Goal: Transaction & Acquisition: Purchase product/service

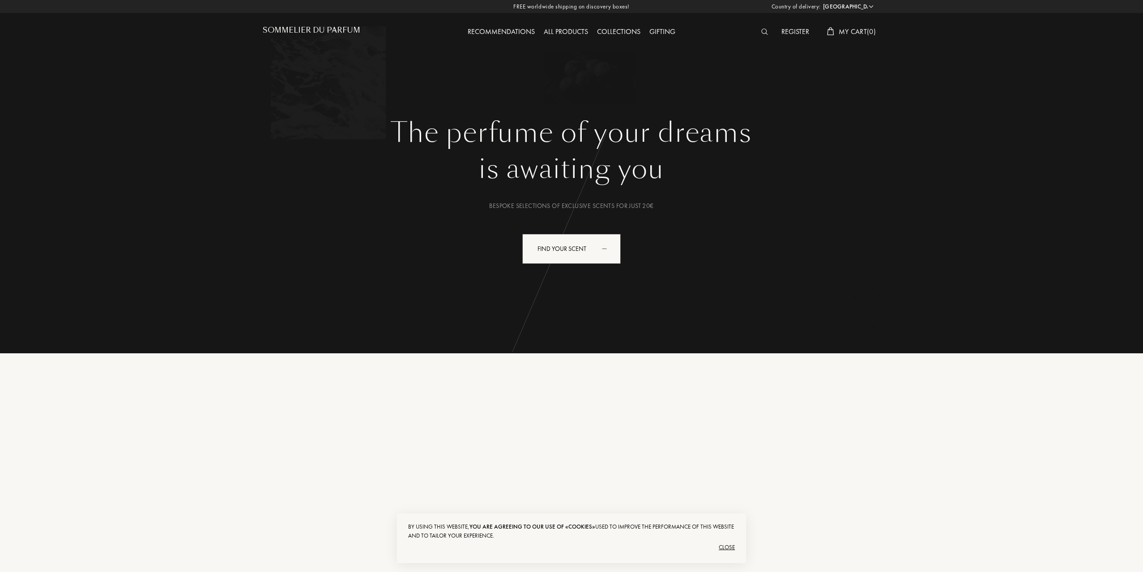
select select "ES"
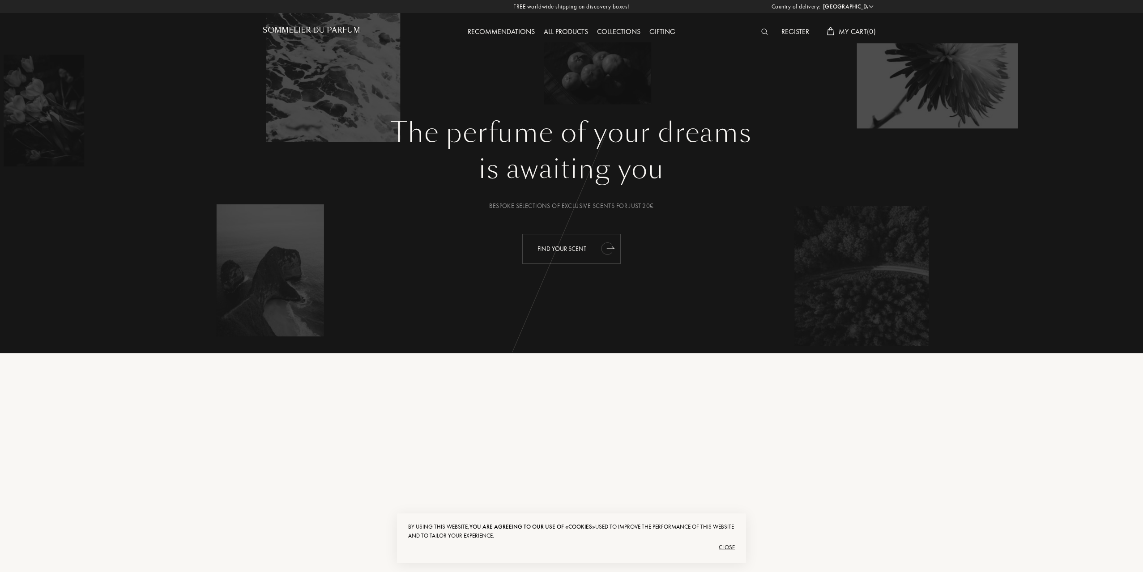
click at [598, 242] on div "Find your scent" at bounding box center [571, 249] width 98 height 30
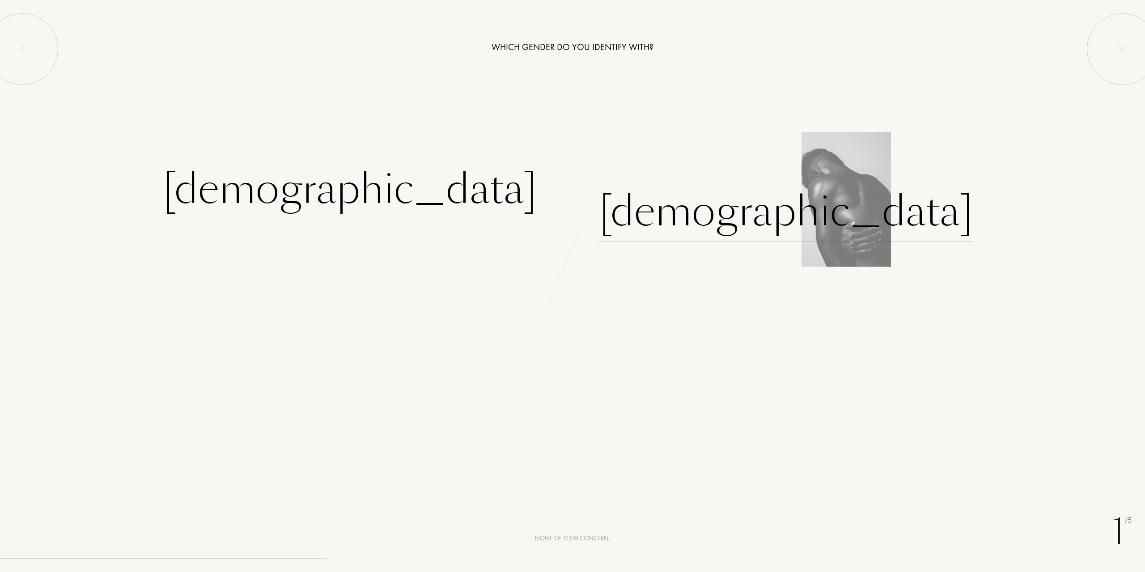
click at [643, 213] on div "[DEMOGRAPHIC_DATA]" at bounding box center [787, 212] width 374 height 60
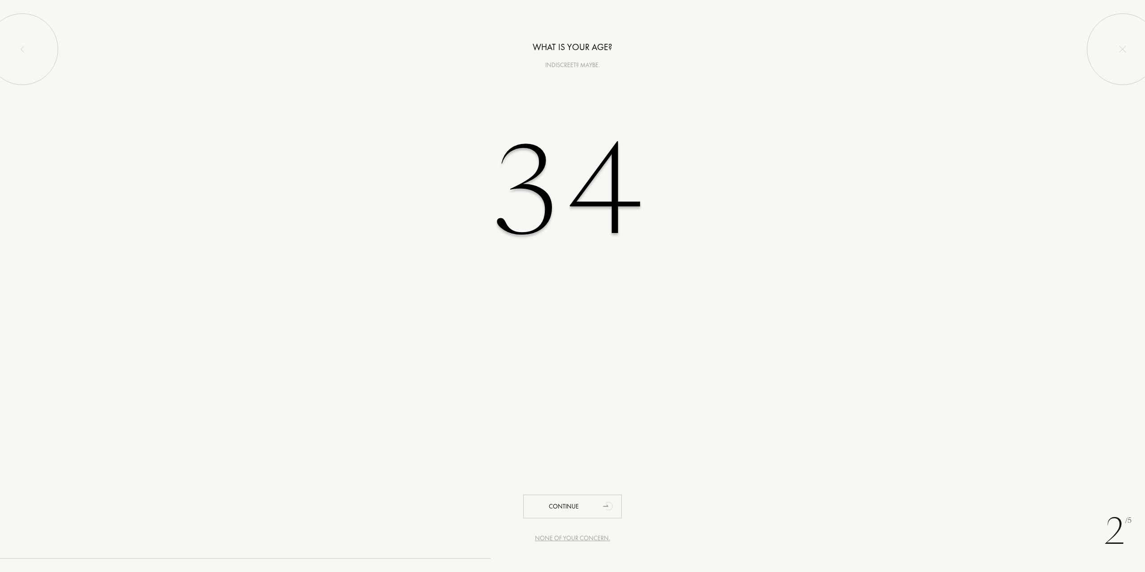
type input "34"
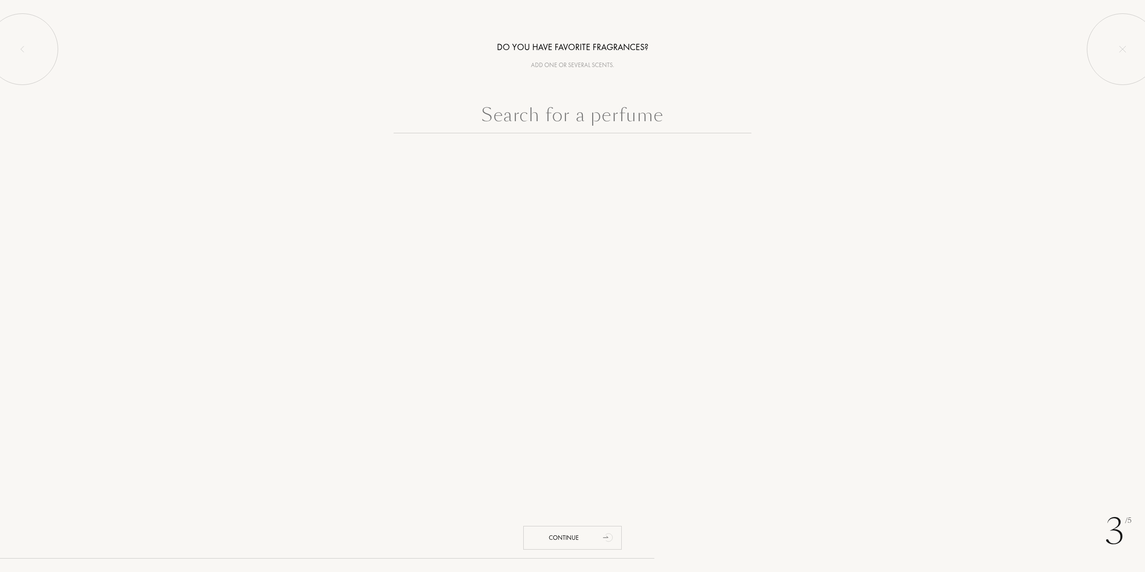
click at [575, 125] on input "text" at bounding box center [573, 117] width 358 height 32
click at [549, 116] on input "[PERSON_NAME]" at bounding box center [573, 117] width 358 height 32
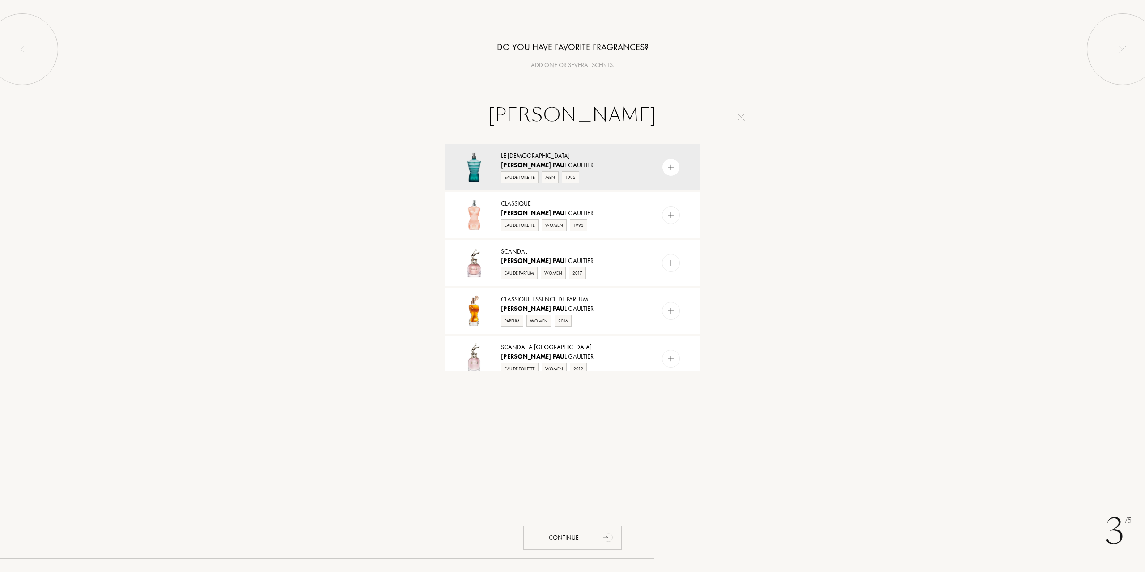
click at [612, 115] on input "[PERSON_NAME]" at bounding box center [573, 117] width 358 height 32
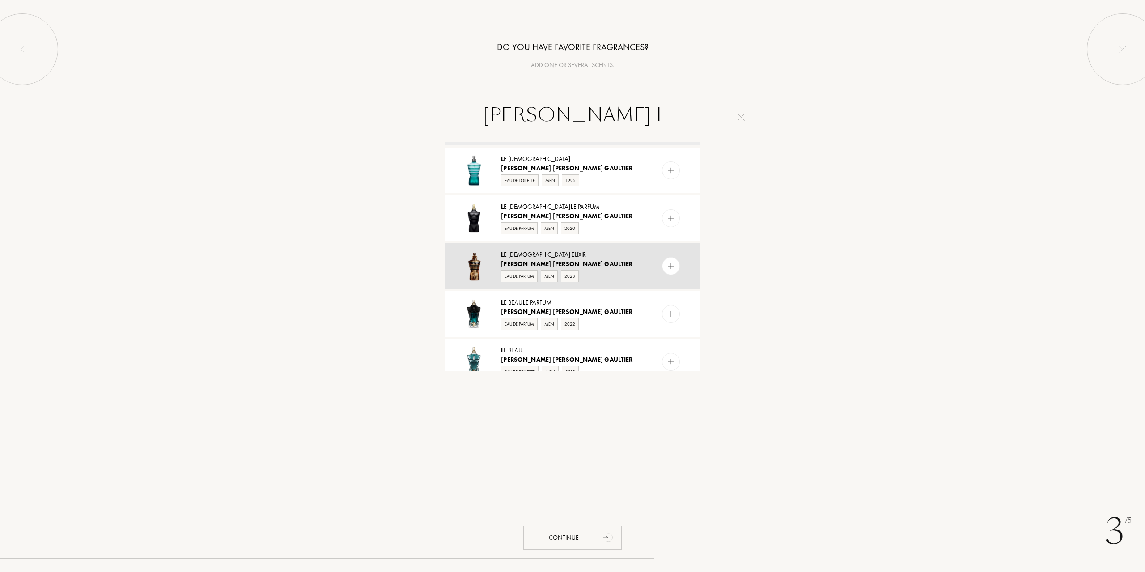
scroll to position [89, 0]
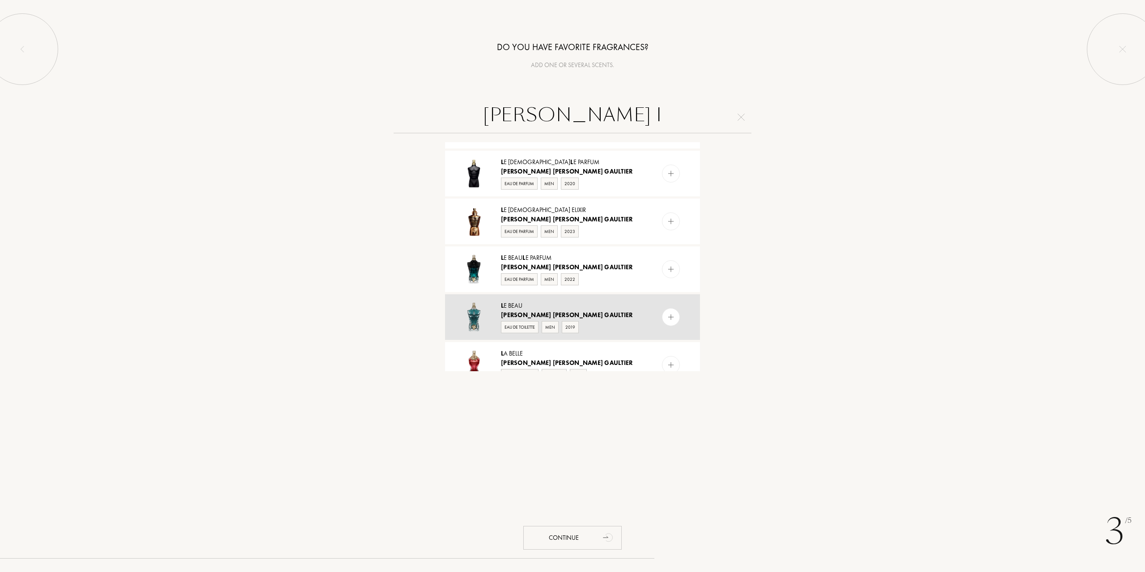
type input "[PERSON_NAME] l"
click at [530, 308] on div "L e Beau" at bounding box center [572, 305] width 142 height 9
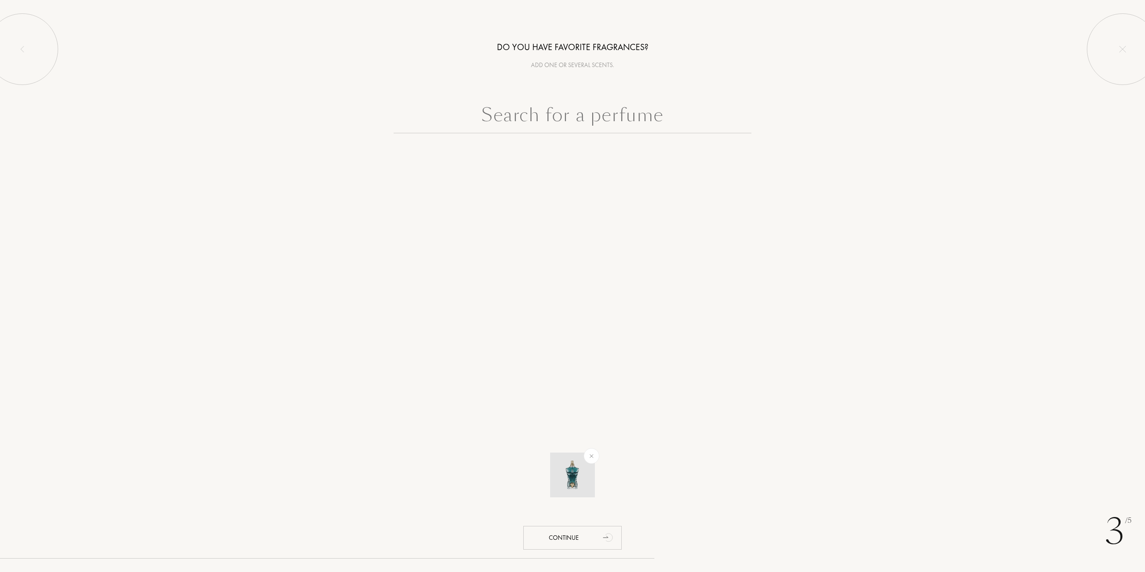
click at [594, 453] on img at bounding box center [592, 456] width 10 height 10
click at [543, 111] on input "text" at bounding box center [573, 117] width 358 height 32
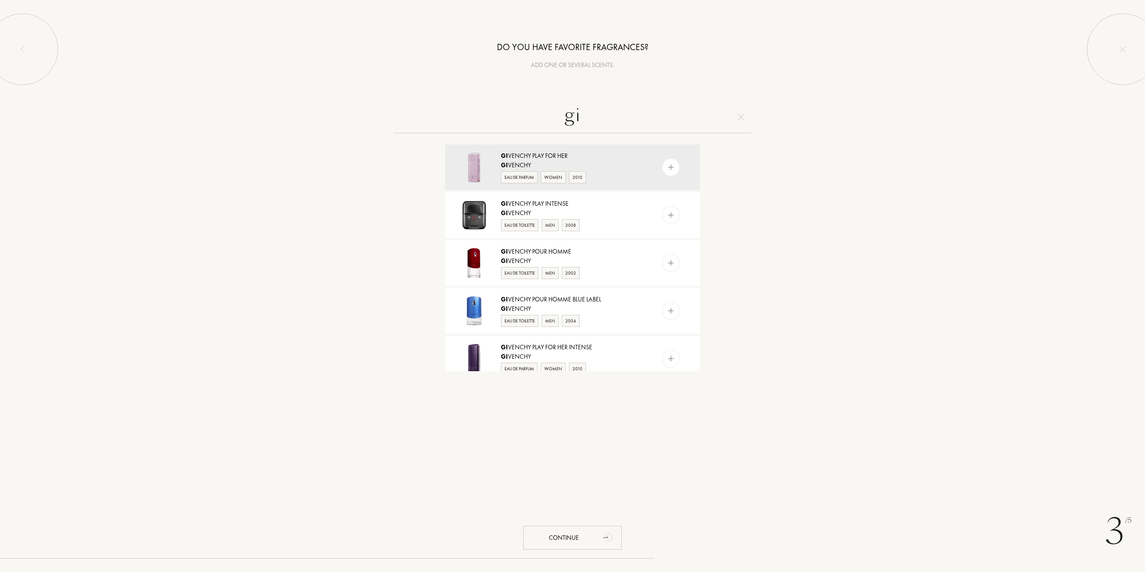
type input "g"
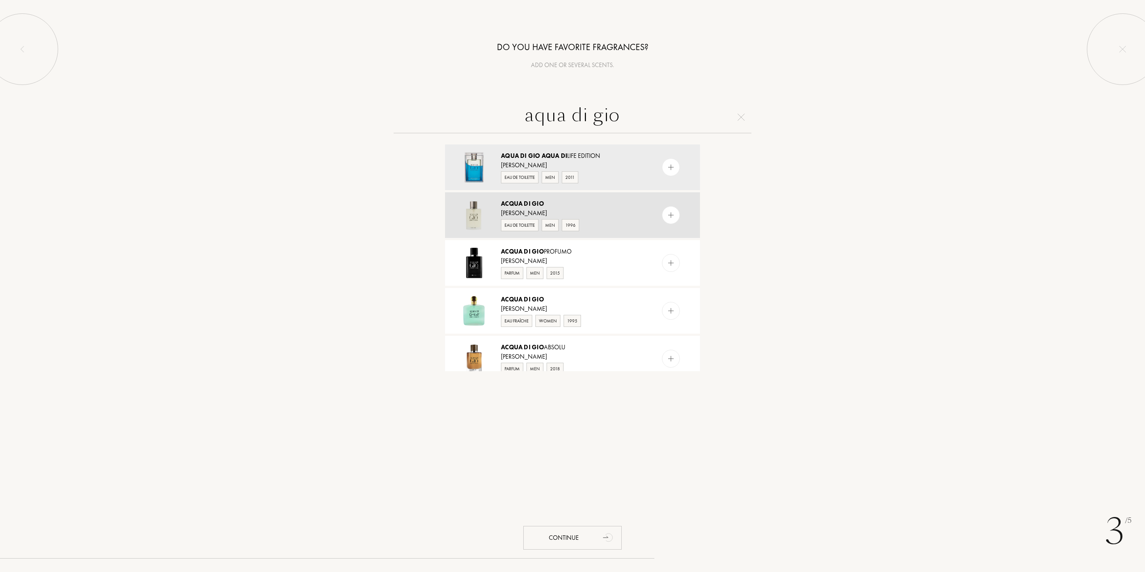
type input "aqua di gio"
click at [529, 204] on span "di" at bounding box center [527, 204] width 7 height 8
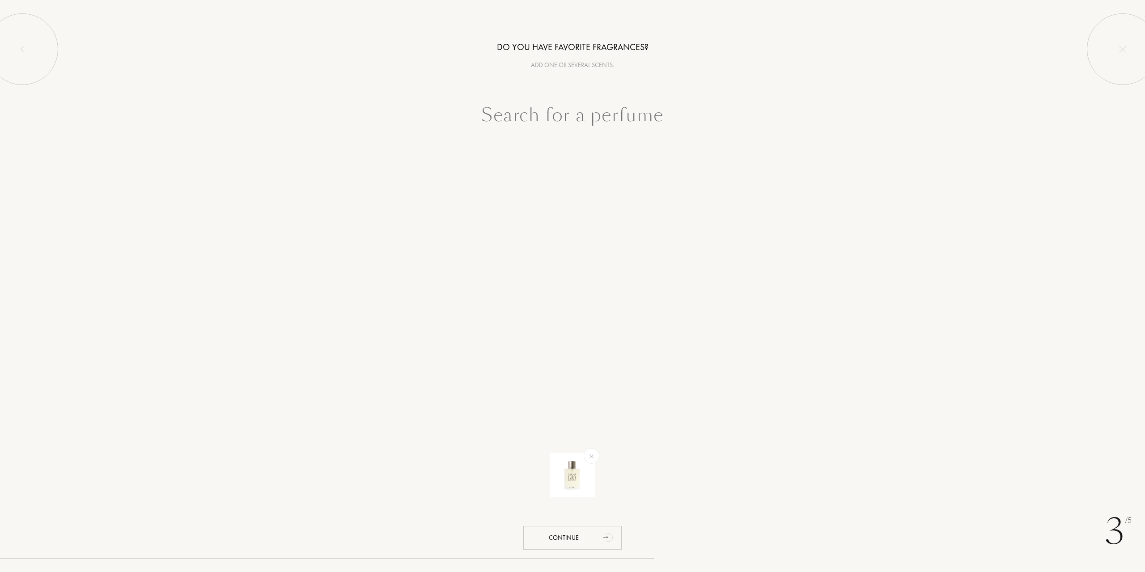
click at [567, 120] on input "text" at bounding box center [573, 117] width 358 height 32
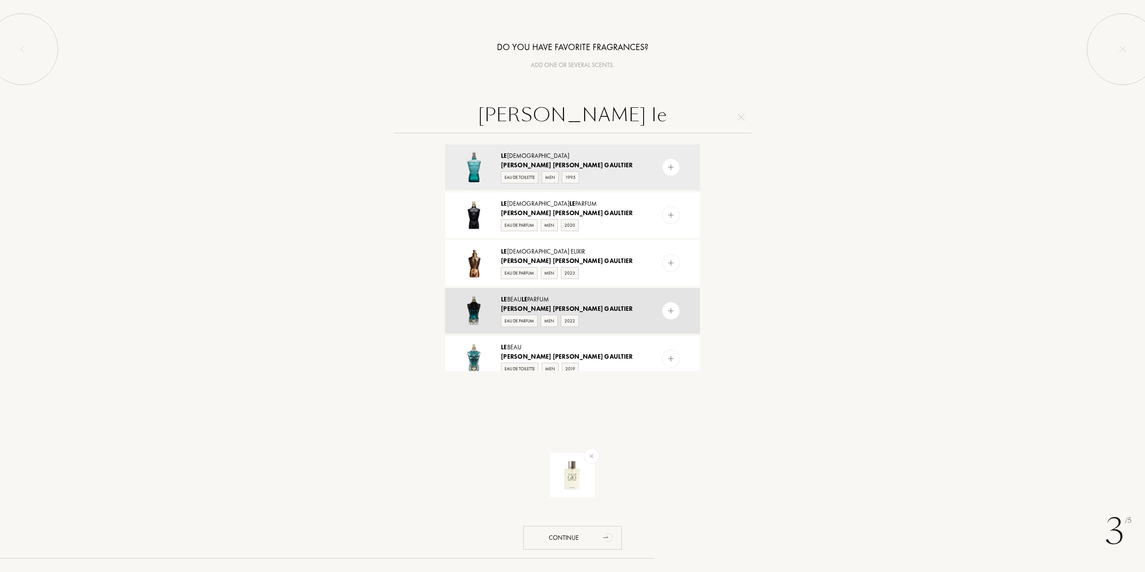
type input "jean paul gaultier le"
click at [532, 298] on div "Le Beau Le Parfum" at bounding box center [572, 299] width 142 height 9
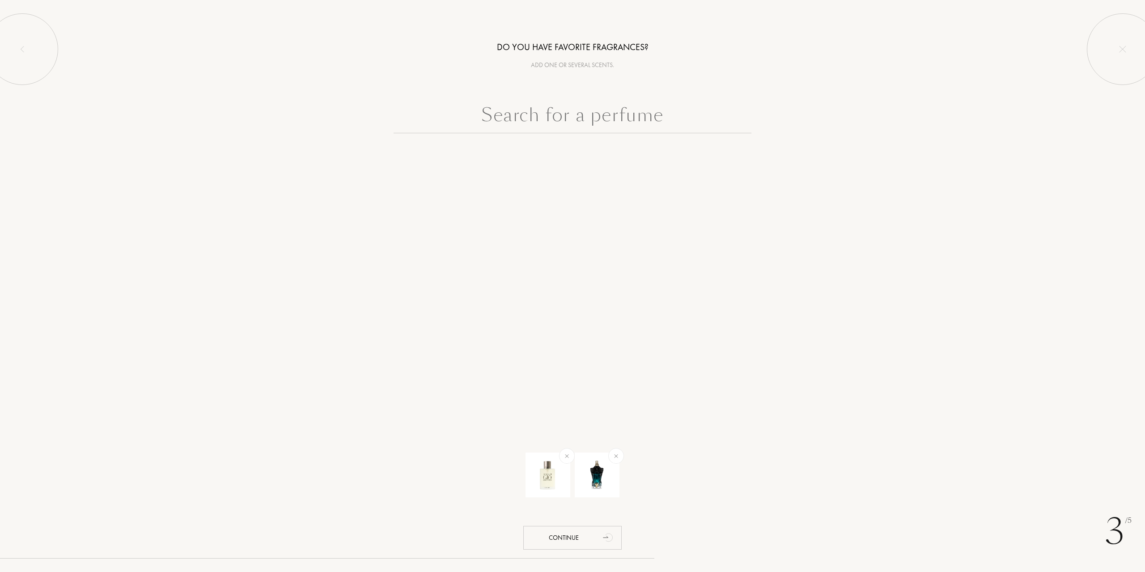
click at [540, 121] on input "text" at bounding box center [573, 117] width 358 height 32
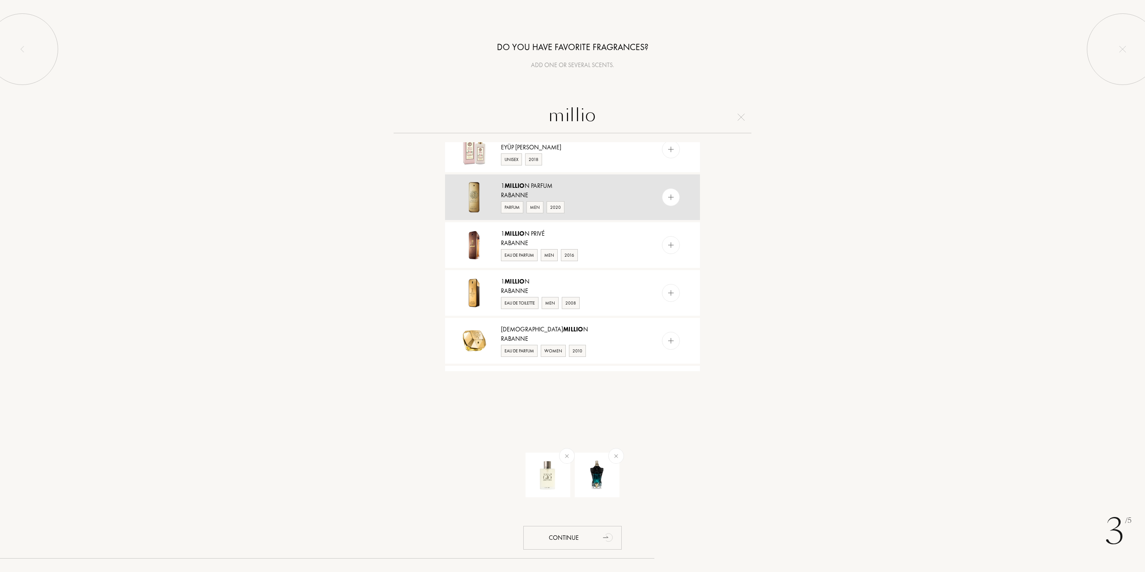
scroll to position [313, 0]
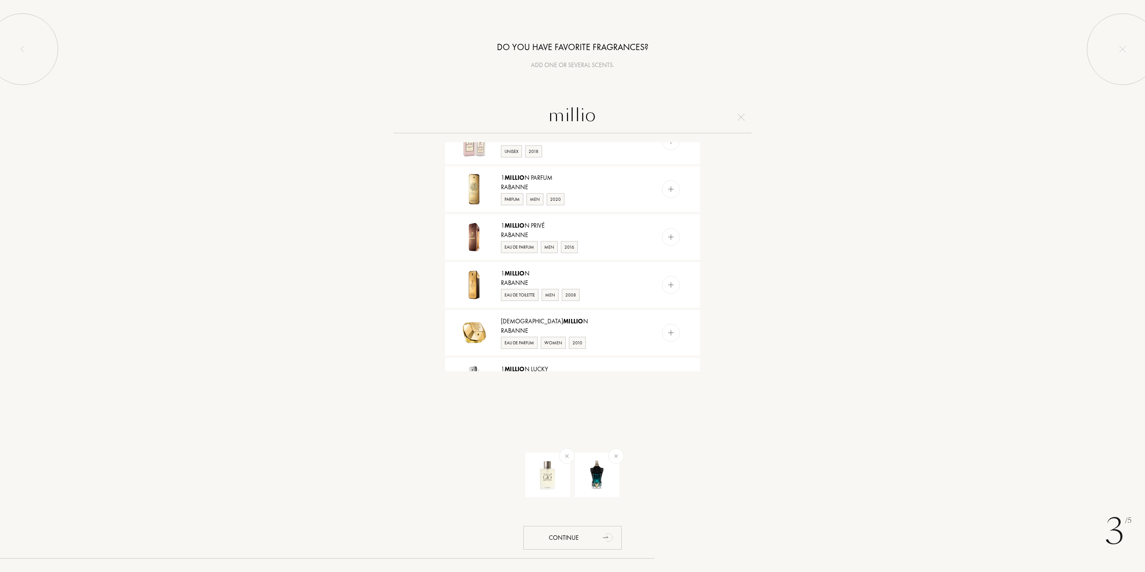
click at [541, 119] on input "millio" at bounding box center [573, 117] width 358 height 32
click at [606, 118] on input "1 millio" at bounding box center [573, 117] width 358 height 32
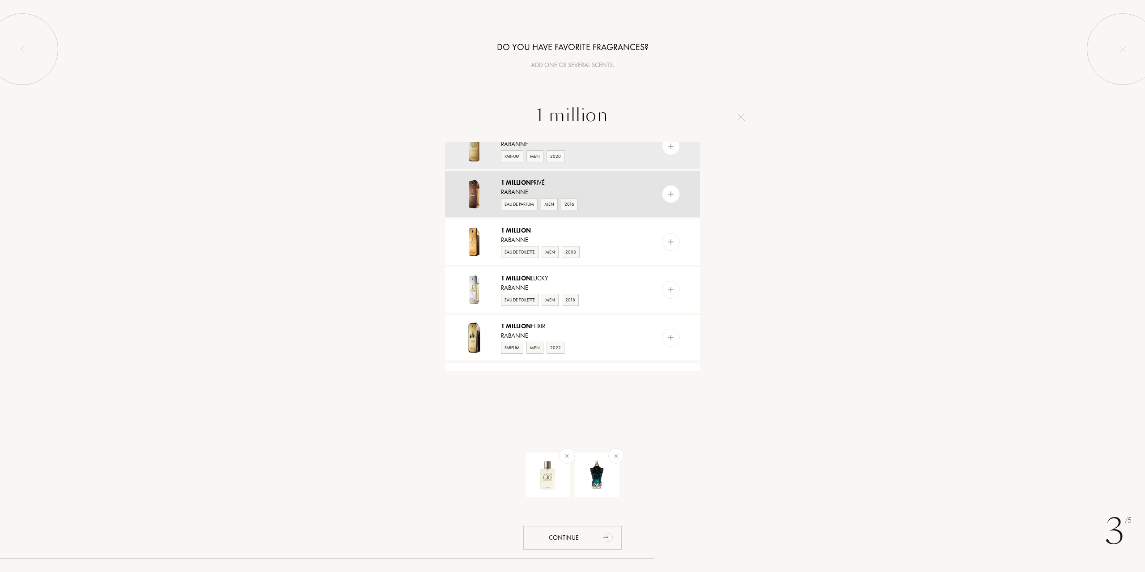
scroll to position [0, 0]
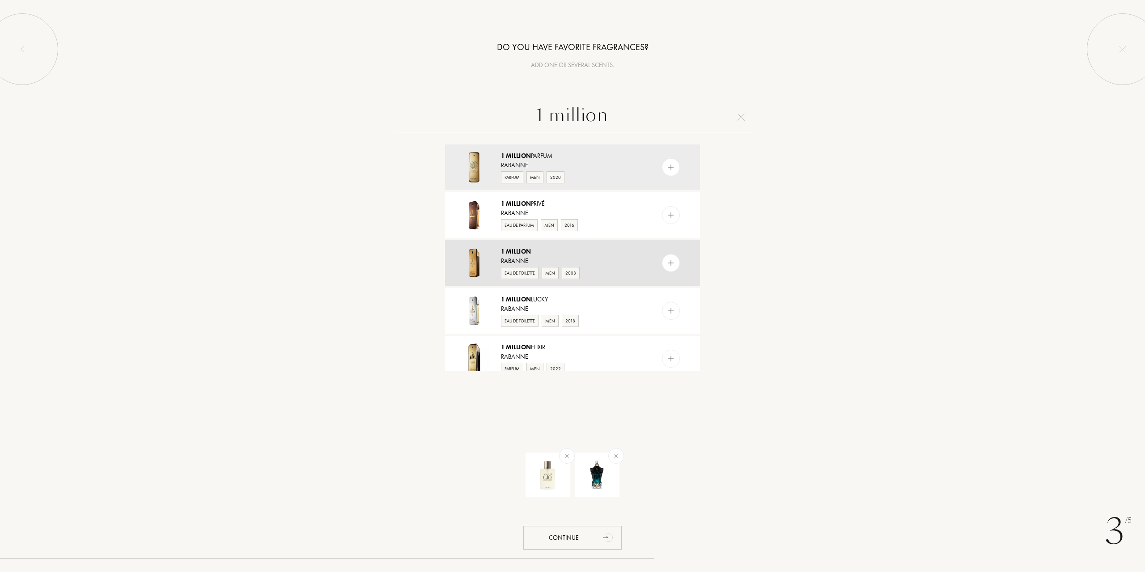
type input "1 million"
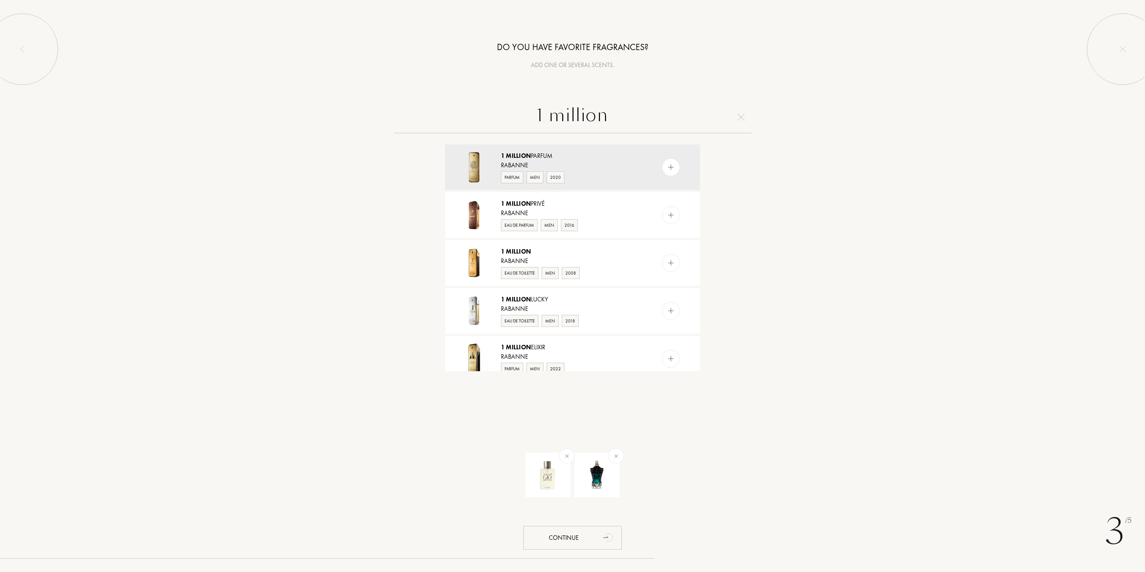
click at [529, 252] on span "Million" at bounding box center [518, 251] width 25 height 8
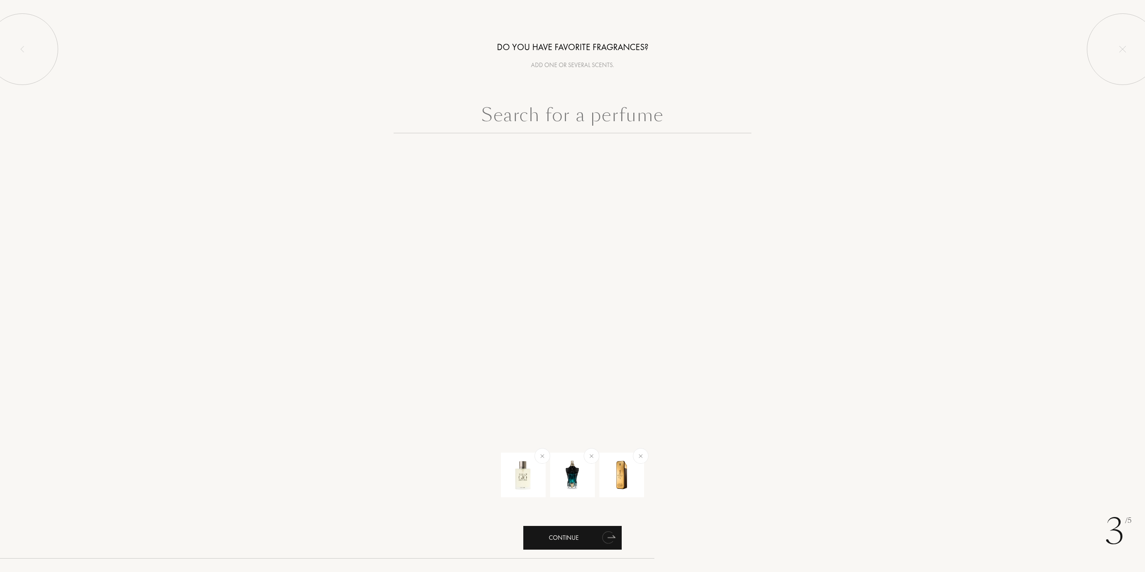
click at [553, 538] on div "Continue" at bounding box center [573, 538] width 98 height 24
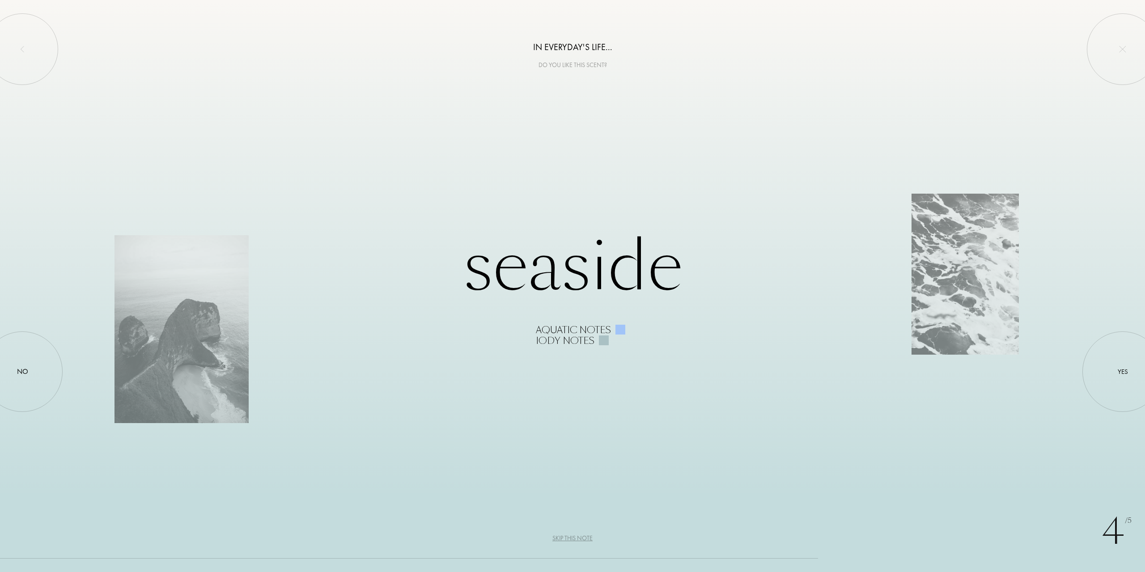
click at [575, 65] on div "Do you like this scent?" at bounding box center [572, 64] width 1145 height 9
click at [581, 47] on div "In everyday's life..." at bounding box center [572, 46] width 1145 height 13
click at [566, 66] on div "Do you like this scent?" at bounding box center [572, 64] width 1145 height 9
click at [572, 41] on div "In everyday's life..." at bounding box center [572, 46] width 1145 height 13
click at [595, 46] on div "In everyday's life..." at bounding box center [572, 46] width 1145 height 13
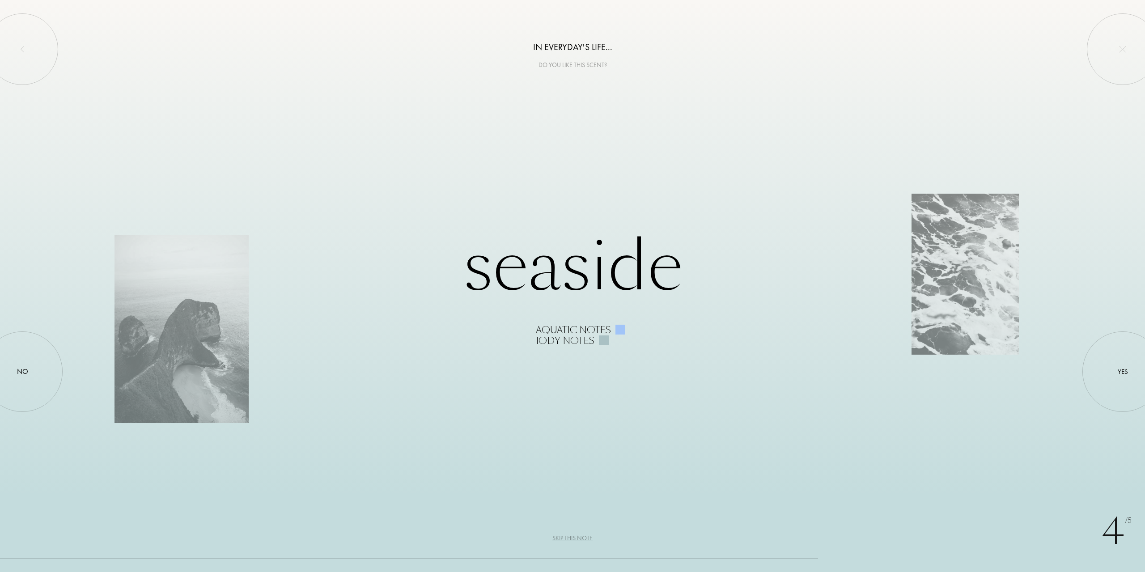
click at [629, 54] on div "In everyday's life... Do you like this scent?" at bounding box center [572, 35] width 1145 height 70
click at [634, 62] on div "In everyday's life... Do you like this scent?" at bounding box center [572, 35] width 1145 height 70
click at [16, 371] on div at bounding box center [22, 372] width 81 height 81
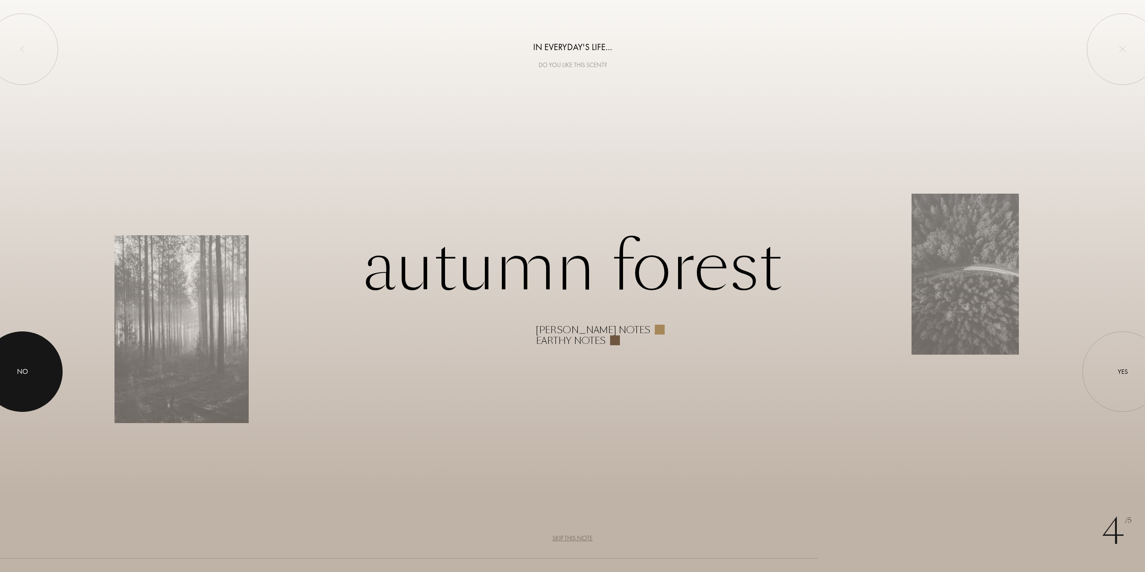
drag, startPoint x: 23, startPoint y: 366, endPoint x: 30, endPoint y: 363, distance: 6.8
click at [24, 366] on div at bounding box center [22, 372] width 81 height 81
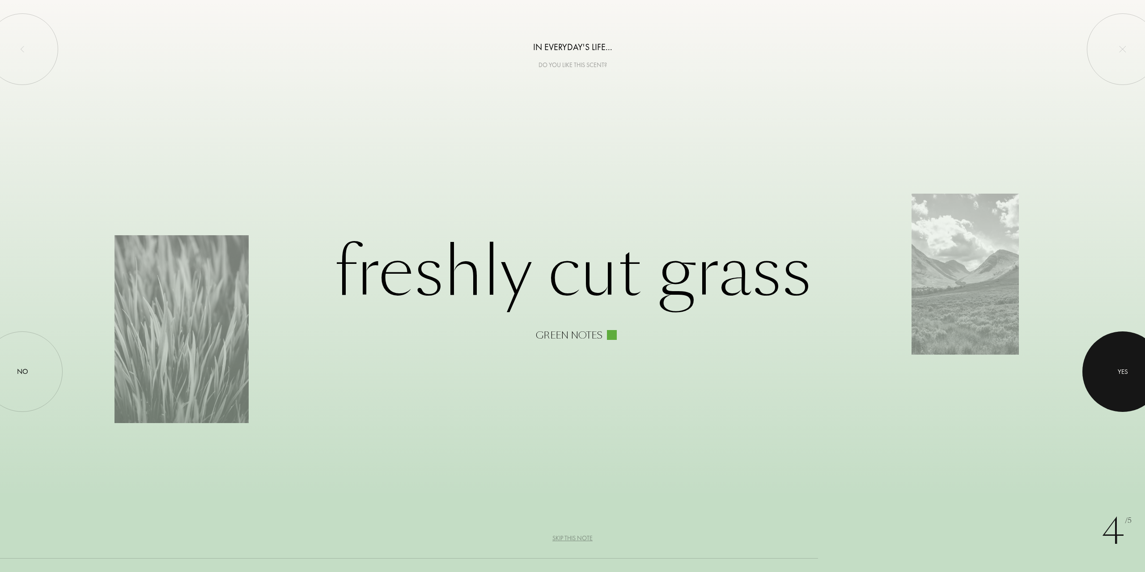
click at [1132, 371] on div at bounding box center [1123, 372] width 81 height 81
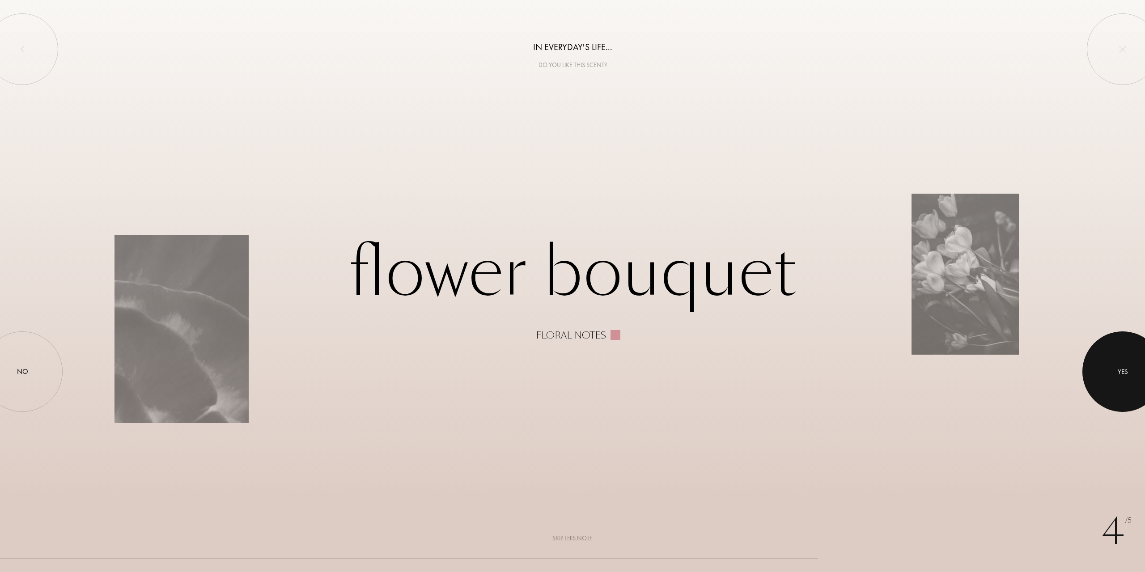
click at [1115, 345] on div at bounding box center [1123, 372] width 81 height 81
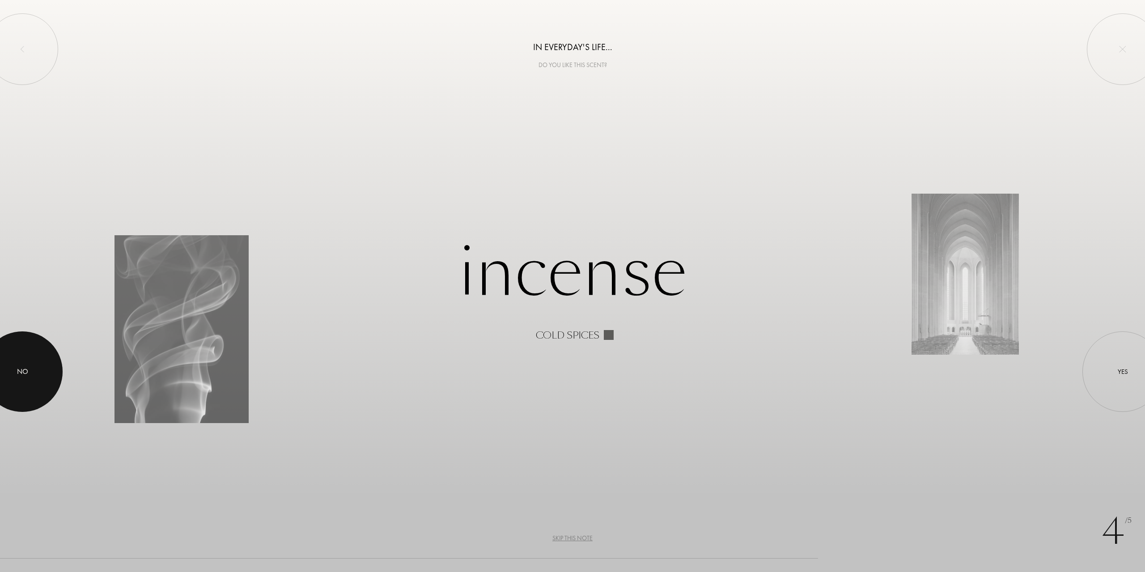
click at [6, 347] on div at bounding box center [22, 372] width 81 height 81
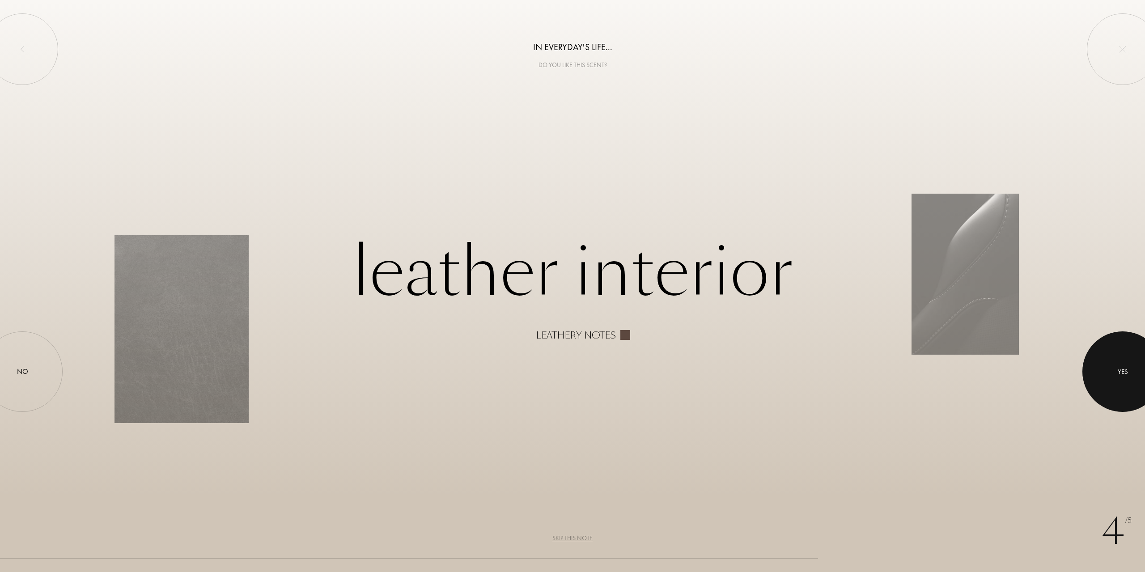
click at [1117, 366] on div at bounding box center [1123, 372] width 81 height 81
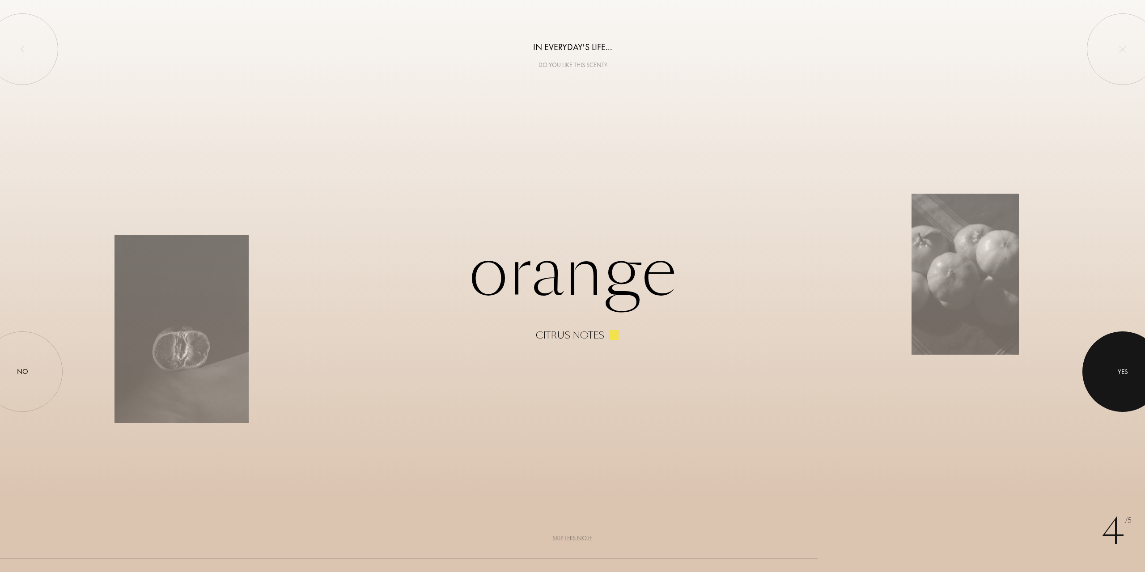
click at [1098, 349] on div "Yes" at bounding box center [1123, 372] width 81 height 81
click at [1098, 349] on div at bounding box center [1123, 372] width 81 height 81
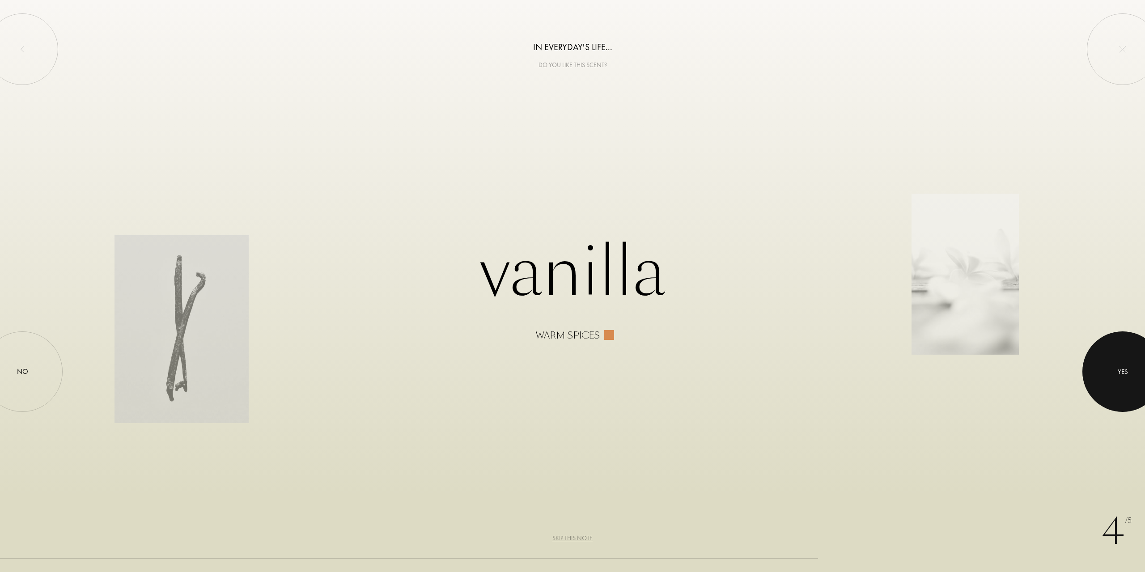
click at [1133, 358] on div at bounding box center [1123, 372] width 81 height 81
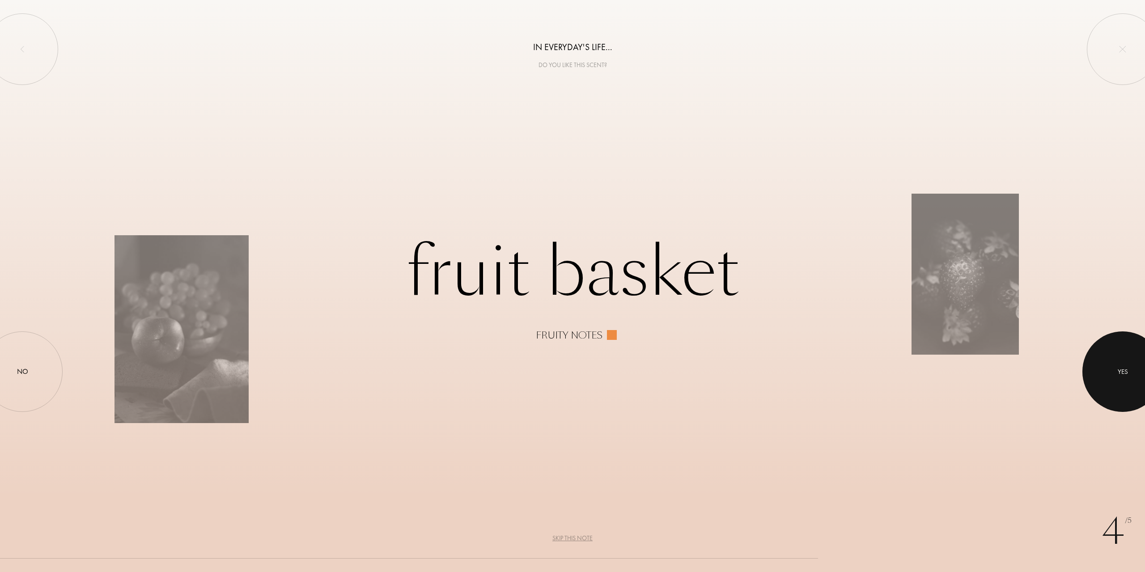
drag, startPoint x: 1130, startPoint y: 344, endPoint x: 1119, endPoint y: 340, distance: 12.3
click at [1130, 344] on div "Yes" at bounding box center [1123, 372] width 81 height 81
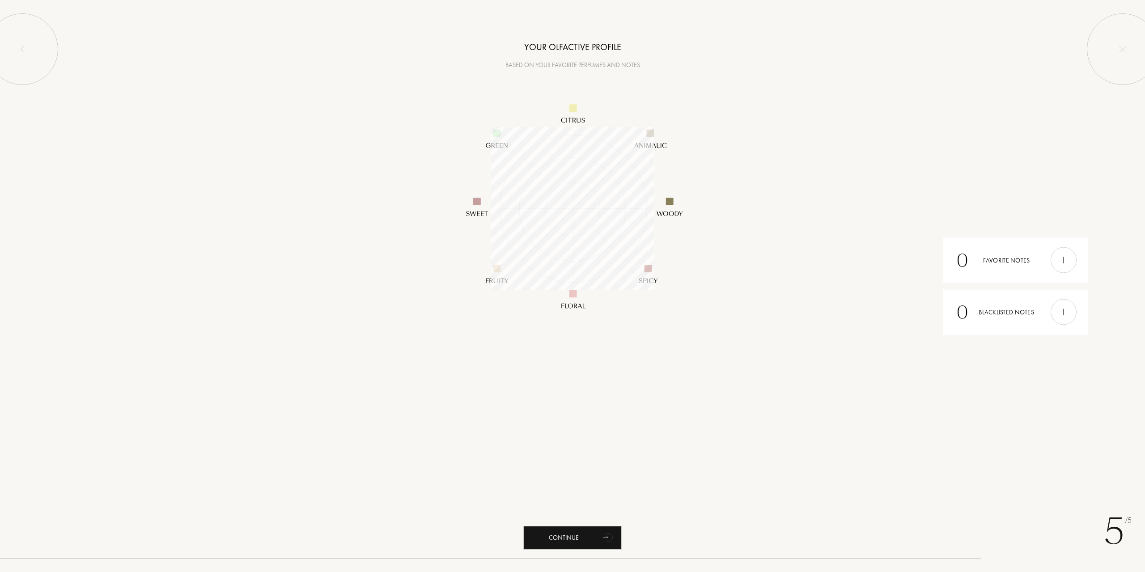
scroll to position [163, 163]
click at [606, 534] on icon "animation" at bounding box center [607, 538] width 11 height 13
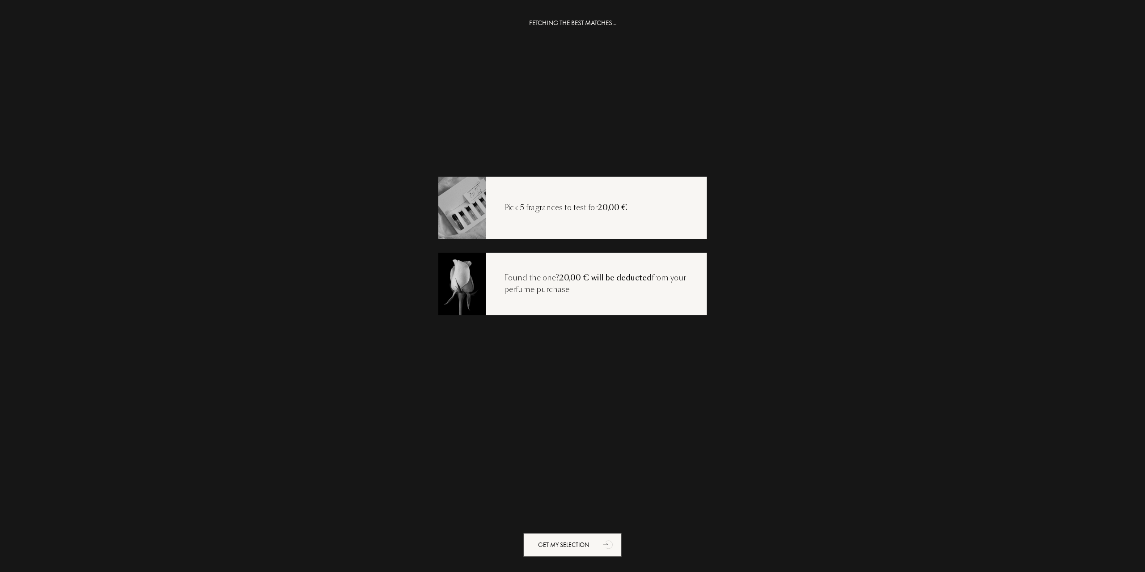
click at [574, 206] on div "Pick 5 fragrances to test for 20,00 €" at bounding box center [566, 208] width 160 height 12
click at [456, 206] on img at bounding box center [462, 207] width 48 height 64
click at [607, 546] on icon "animation" at bounding box center [608, 545] width 14 height 14
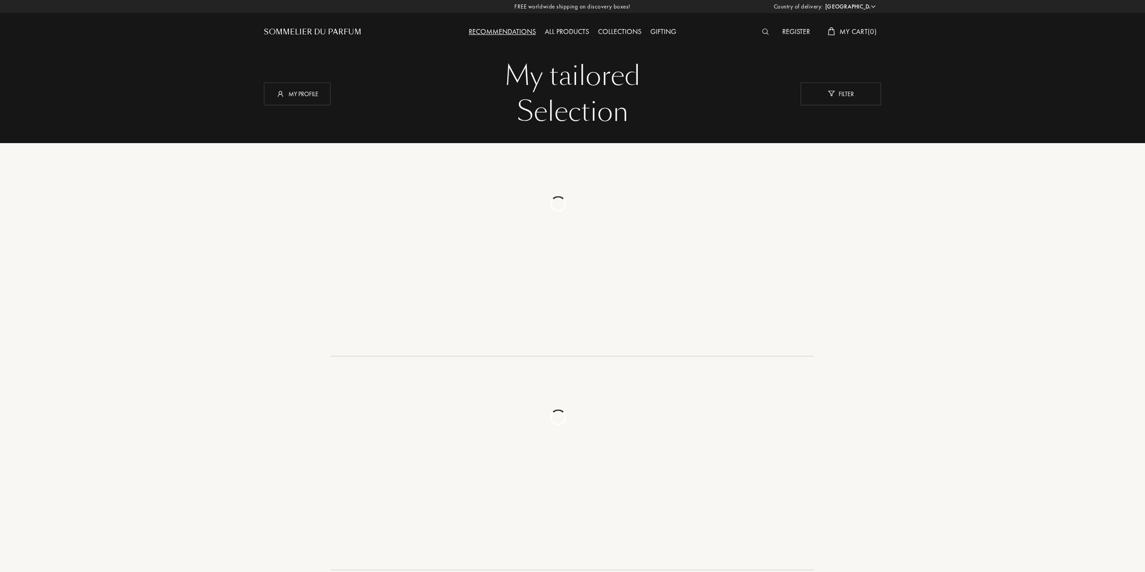
select select "ES"
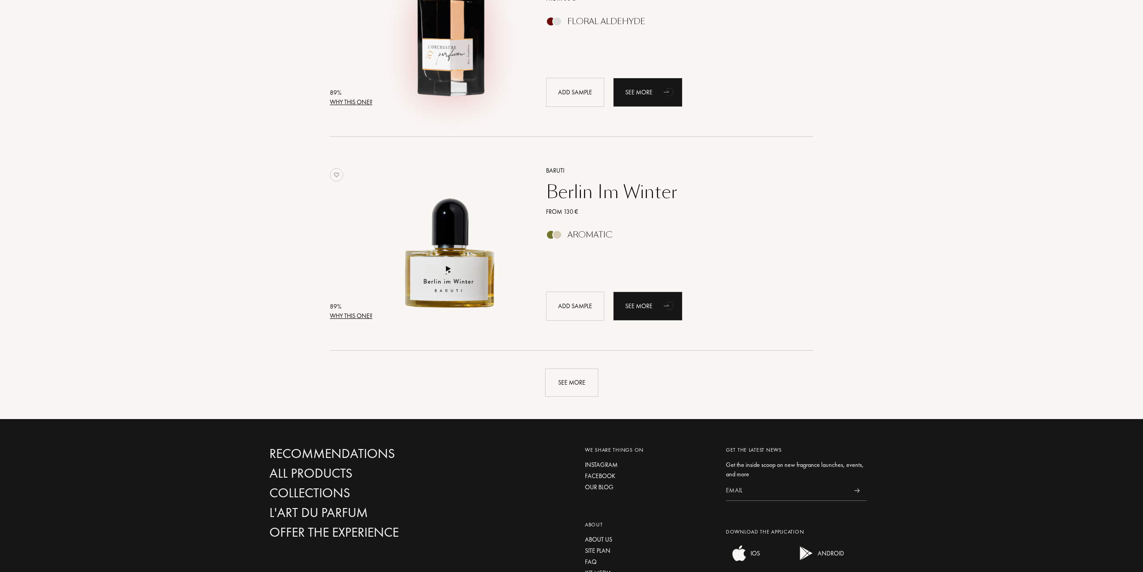
scroll to position [1969, 0]
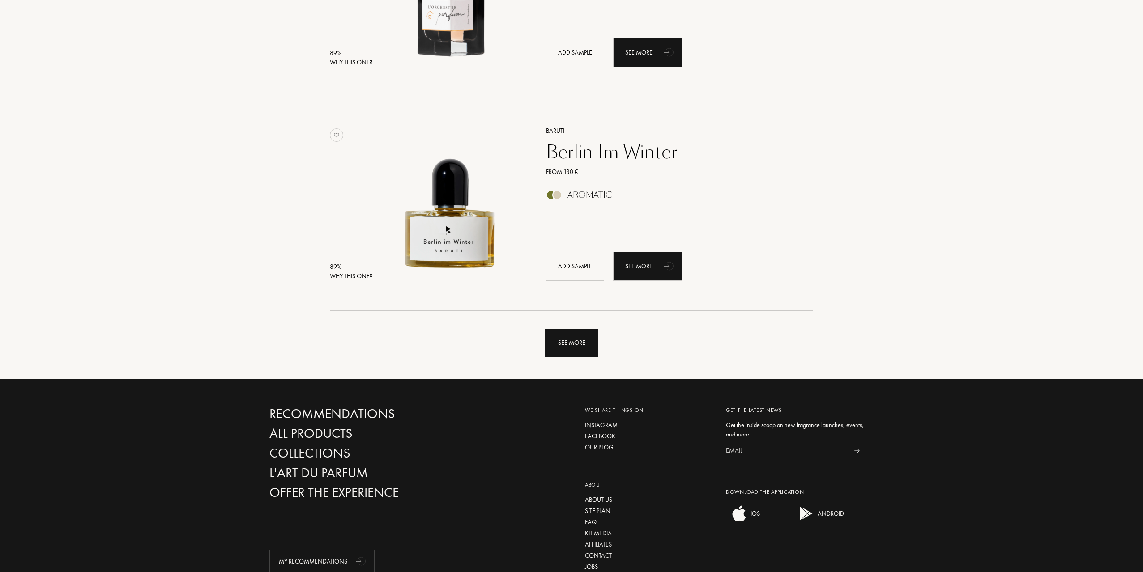
click at [579, 345] on div "See more" at bounding box center [571, 343] width 53 height 28
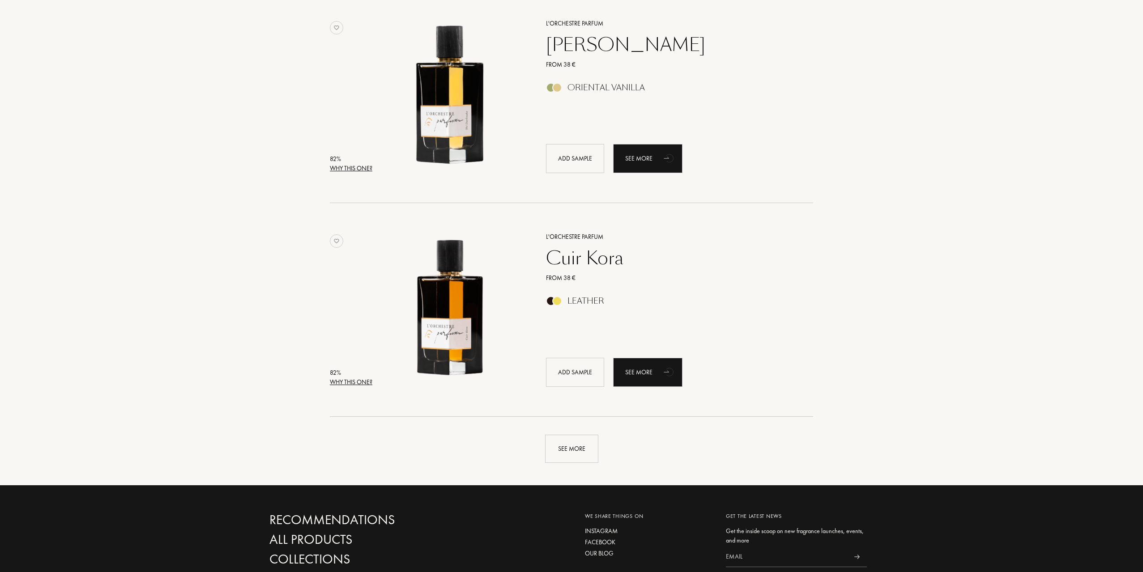
scroll to position [4072, 0]
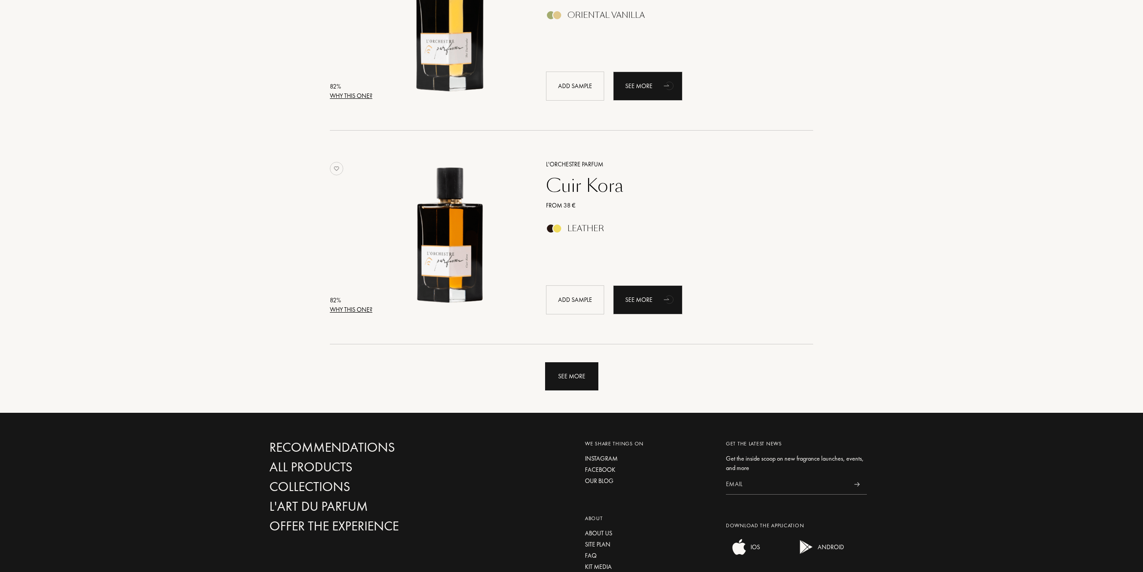
click at [577, 380] on div "See more" at bounding box center [571, 376] width 53 height 28
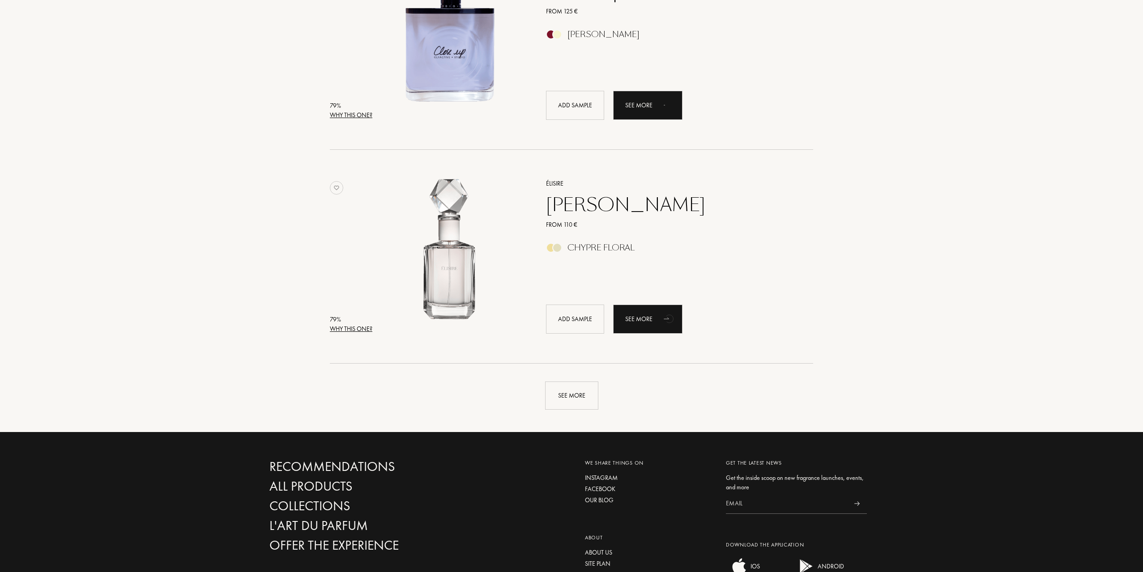
scroll to position [6220, 0]
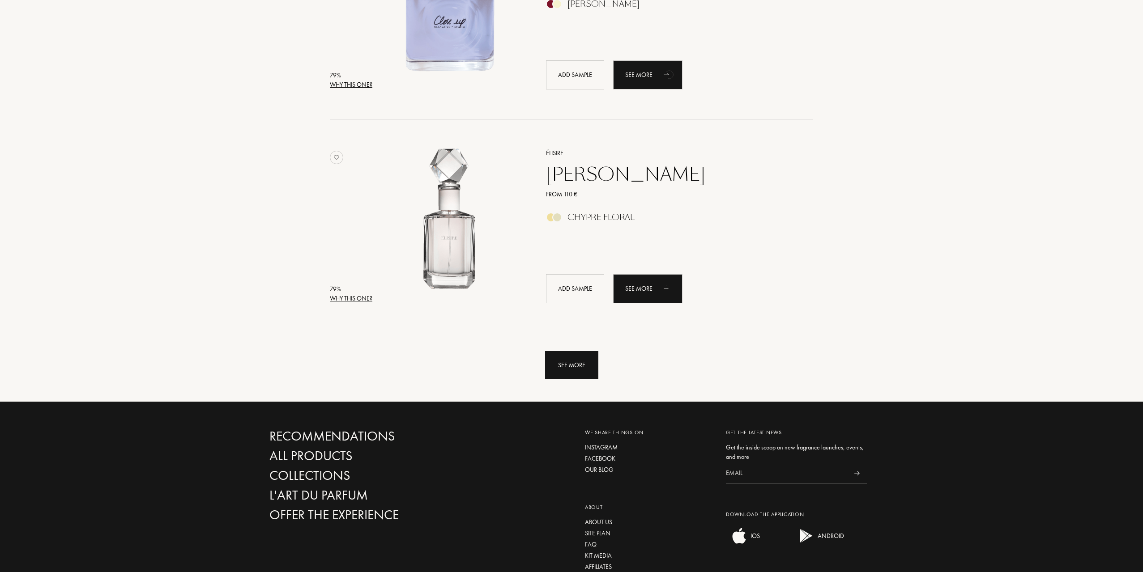
click at [578, 369] on div "See more" at bounding box center [571, 365] width 53 height 28
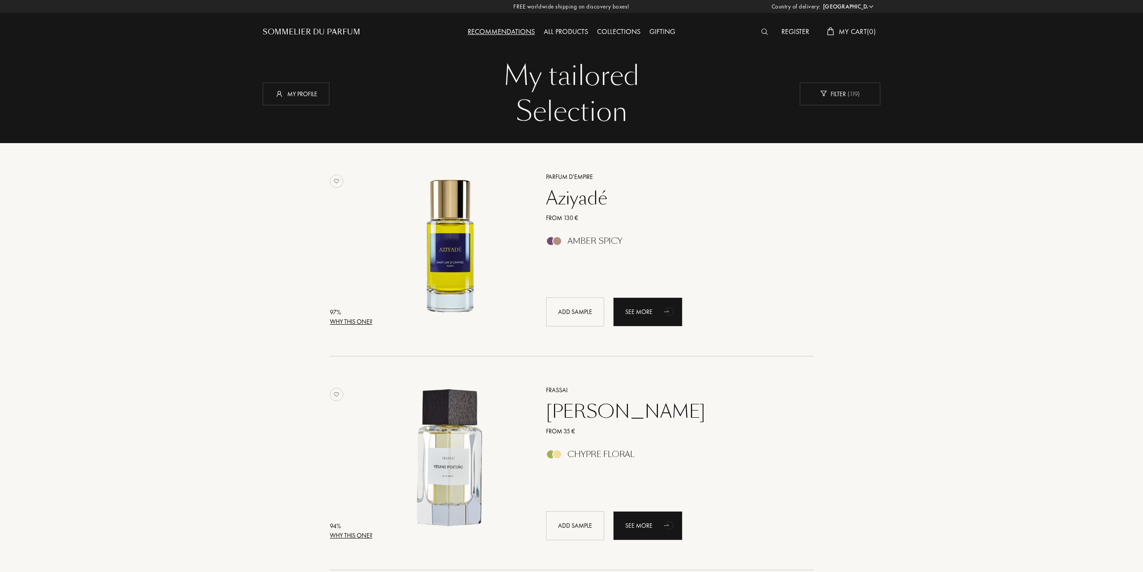
scroll to position [7696, 0]
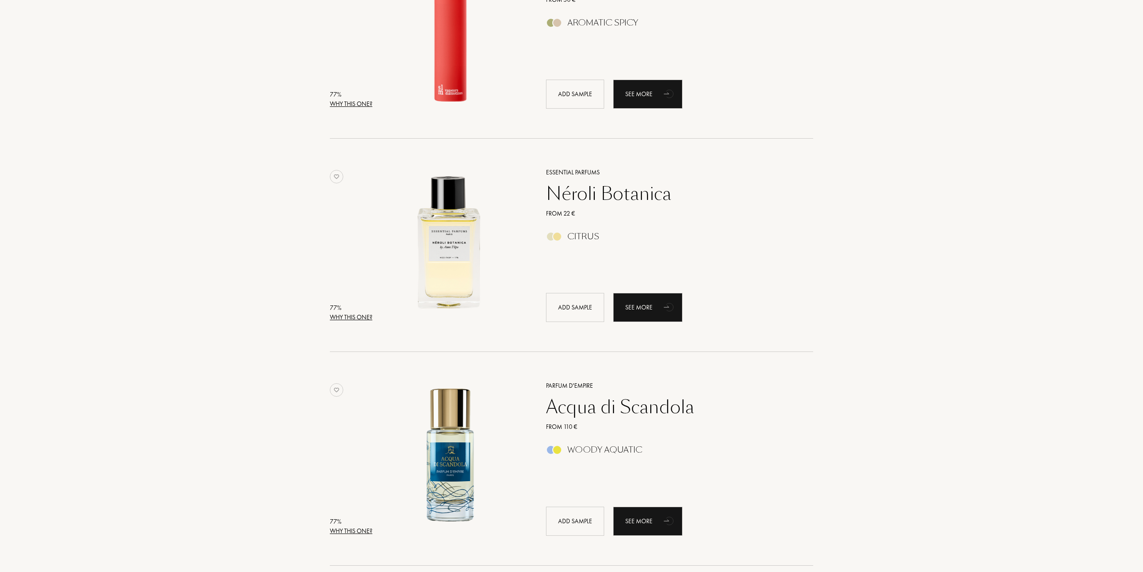
drag, startPoint x: 1141, startPoint y: 19, endPoint x: 1145, endPoint y: 47, distance: 28.1
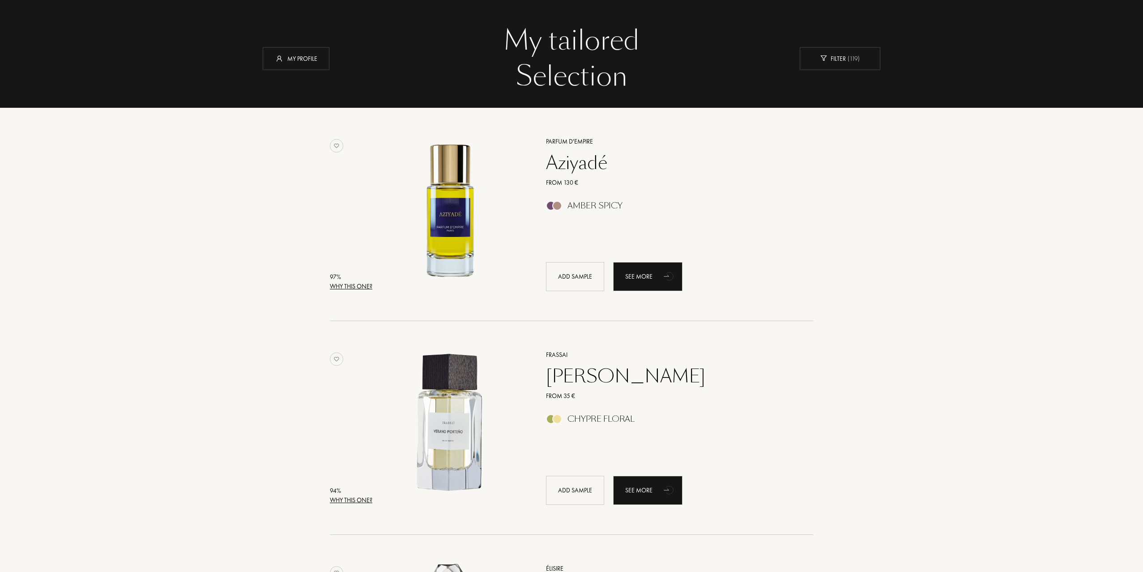
scroll to position [0, 0]
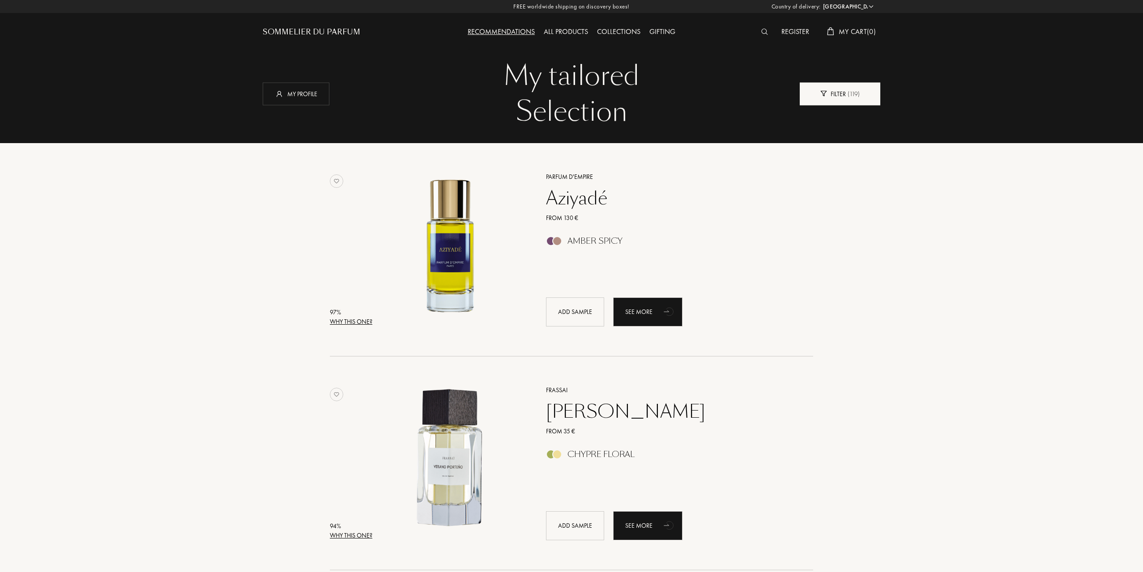
click at [848, 92] on span "( 119 )" at bounding box center [853, 93] width 14 height 8
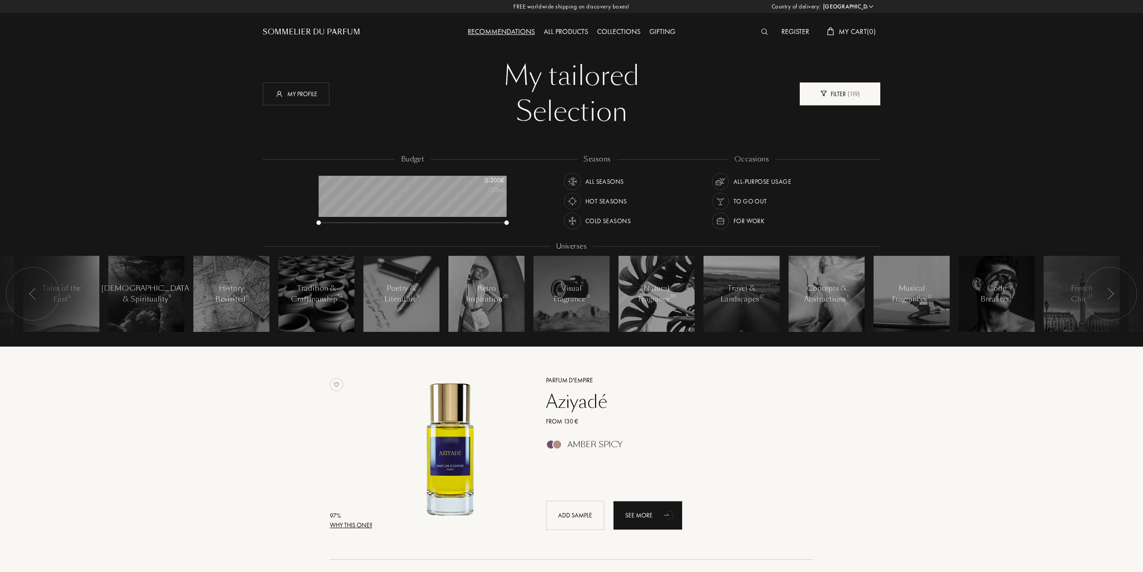
scroll to position [45, 188]
click at [569, 181] on img at bounding box center [572, 181] width 13 height 13
click at [723, 221] on img at bounding box center [720, 221] width 13 height 13
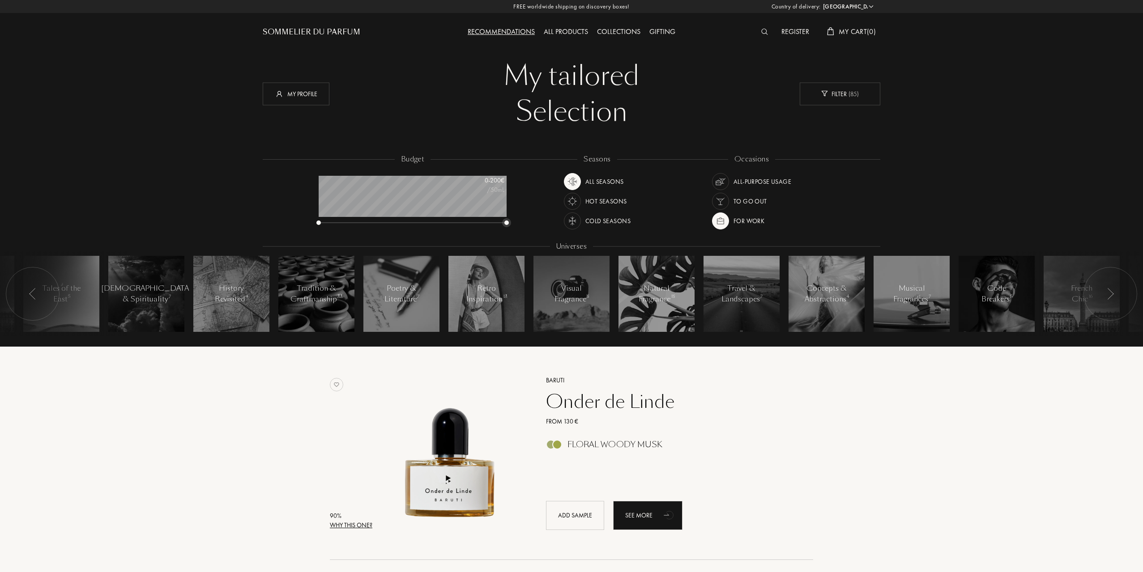
drag, startPoint x: 516, startPoint y: 225, endPoint x: 524, endPoint y: 226, distance: 7.7
click at [524, 226] on div "budget 0 - 200 € /50mL seasons All Seasons Hot Seasons Cold Seasons occasions A…" at bounding box center [571, 250] width 617 height 192
drag, startPoint x: 318, startPoint y: 224, endPoint x: 297, endPoint y: 221, distance: 21.1
click at [298, 221] on div "budget 0 - 200 € /50mL seasons All Seasons Hot Seasons Cold Seasons occasions A…" at bounding box center [571, 250] width 617 height 192
click at [651, 29] on div "Gifting" at bounding box center [662, 32] width 35 height 12
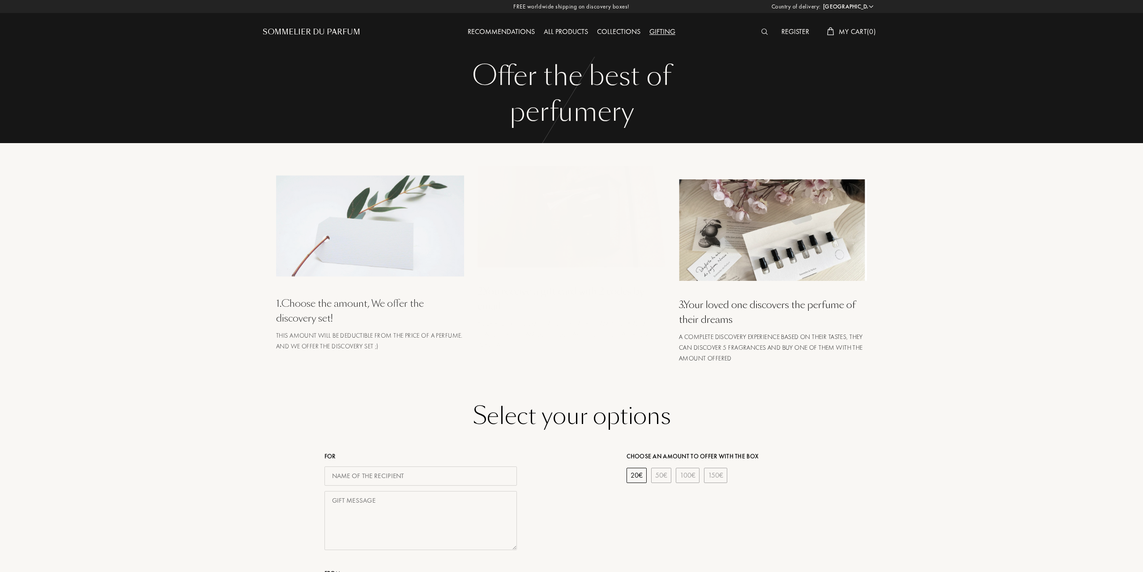
select select "ES"
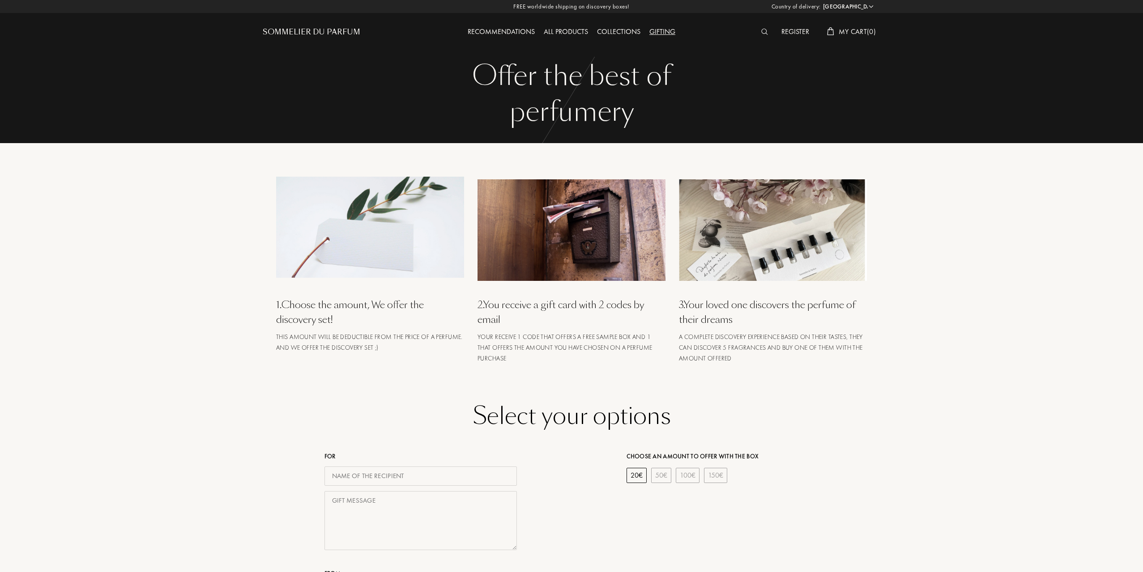
click at [510, 34] on div "Recommendations" at bounding box center [501, 32] width 76 height 12
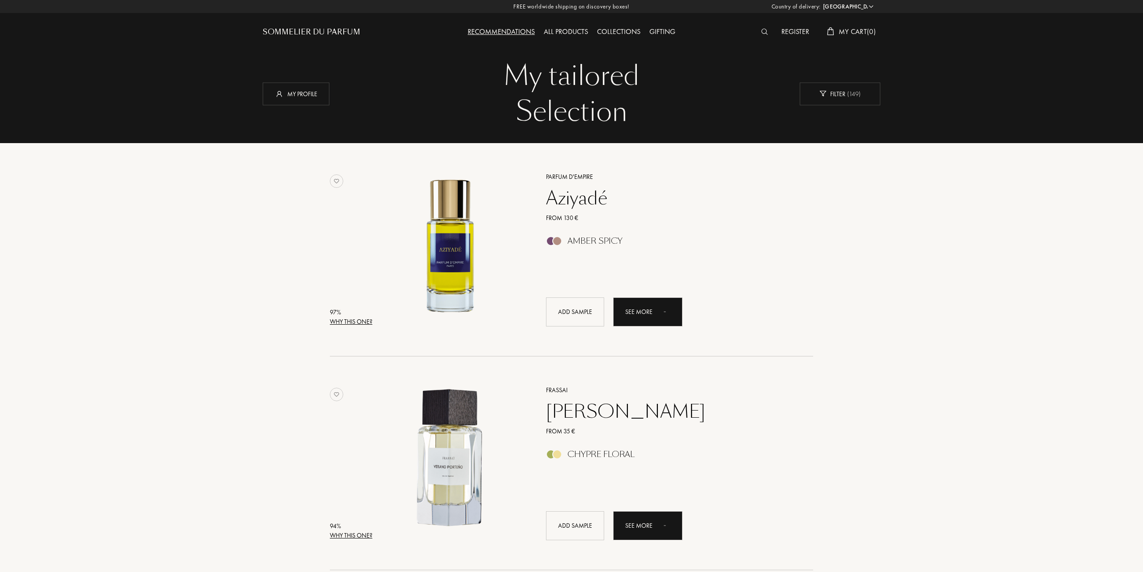
select select "ES"
click at [571, 32] on div "All products" at bounding box center [565, 32] width 53 height 12
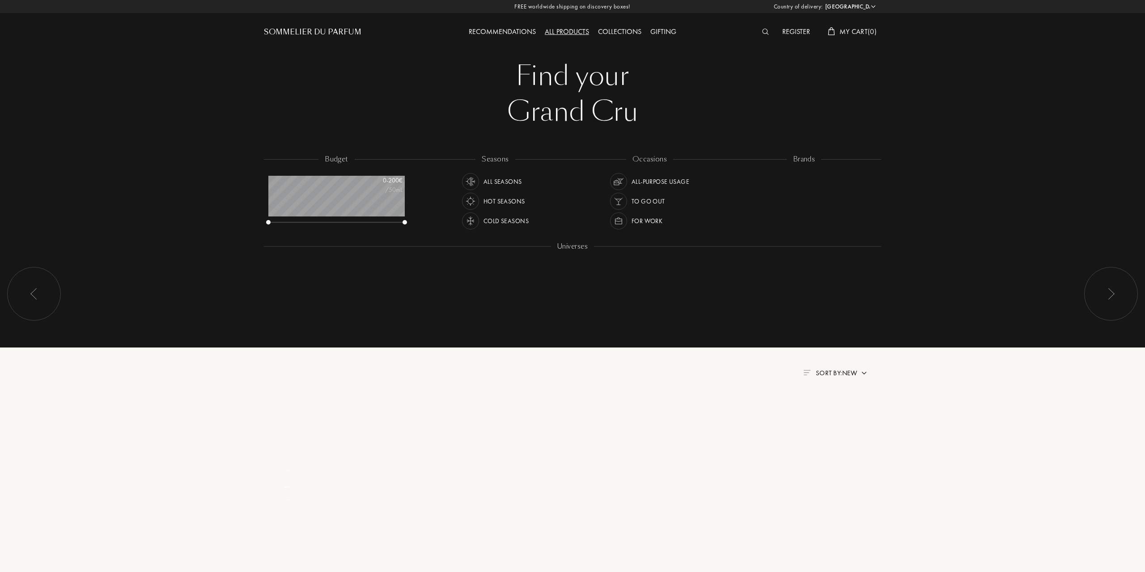
select select "ES"
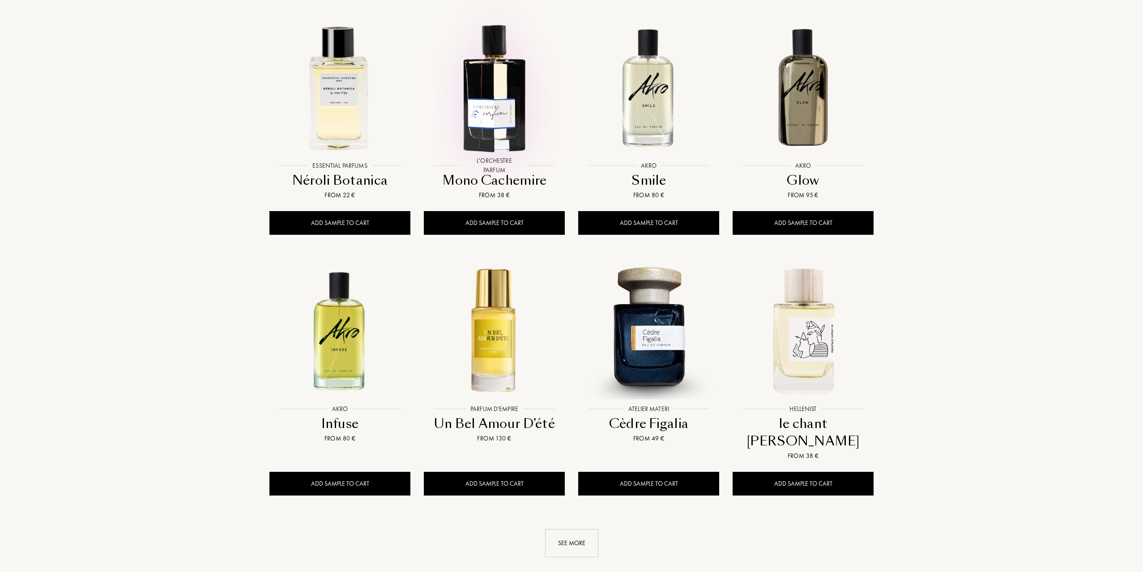
scroll to position [895, 0]
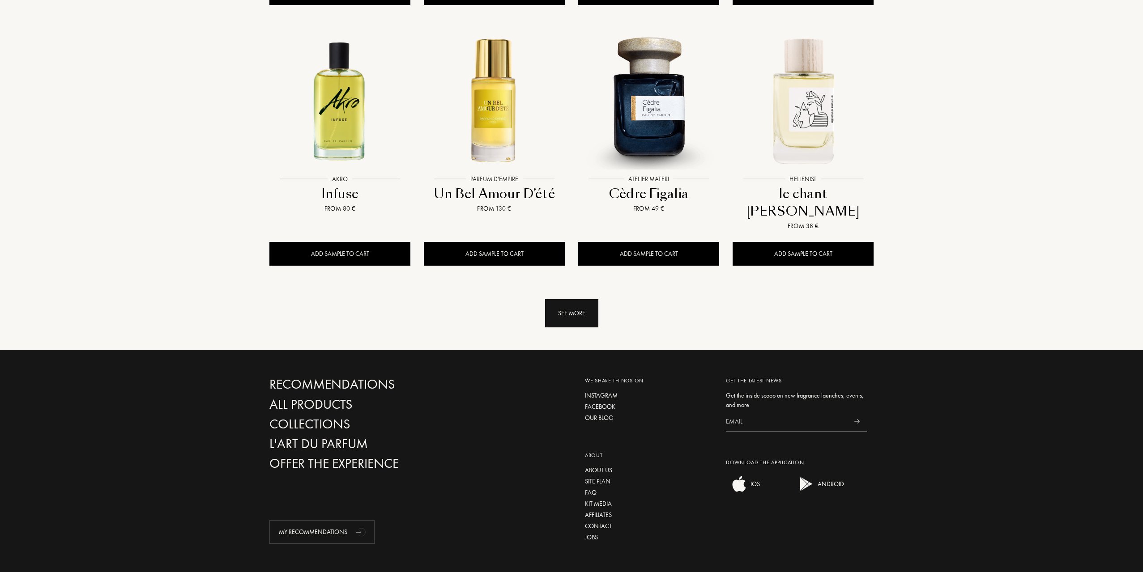
click at [547, 299] on div "See more" at bounding box center [571, 313] width 53 height 28
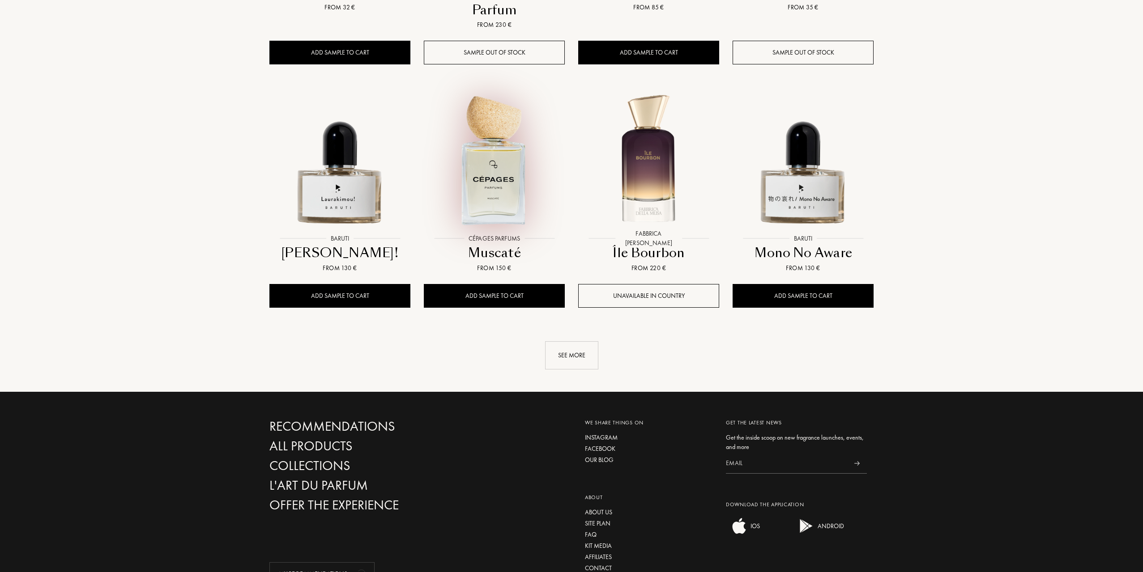
scroll to position [1611, 0]
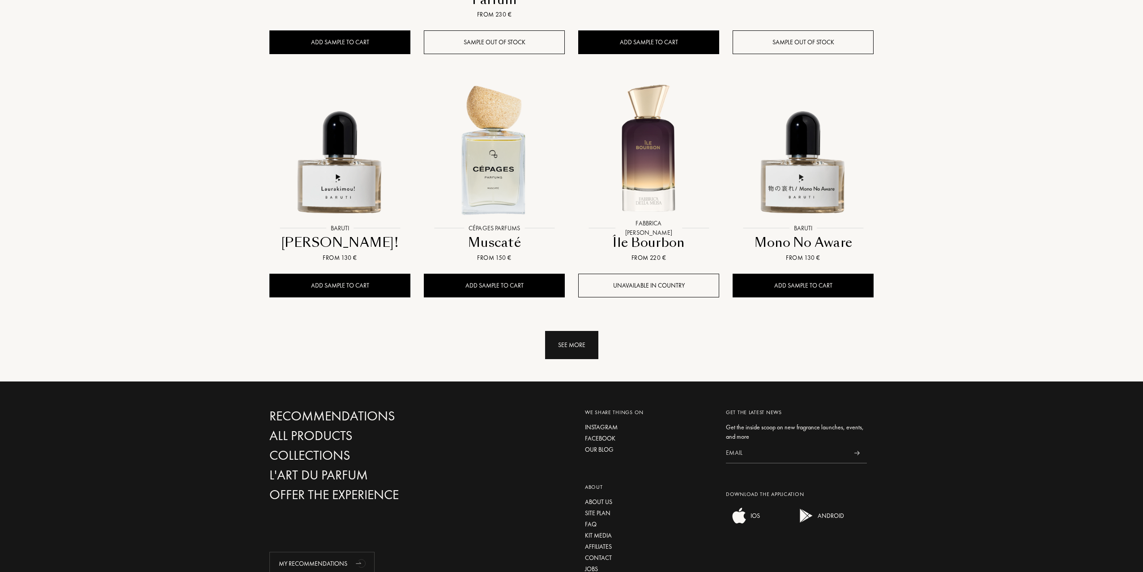
click at [571, 331] on div "See more" at bounding box center [571, 345] width 53 height 28
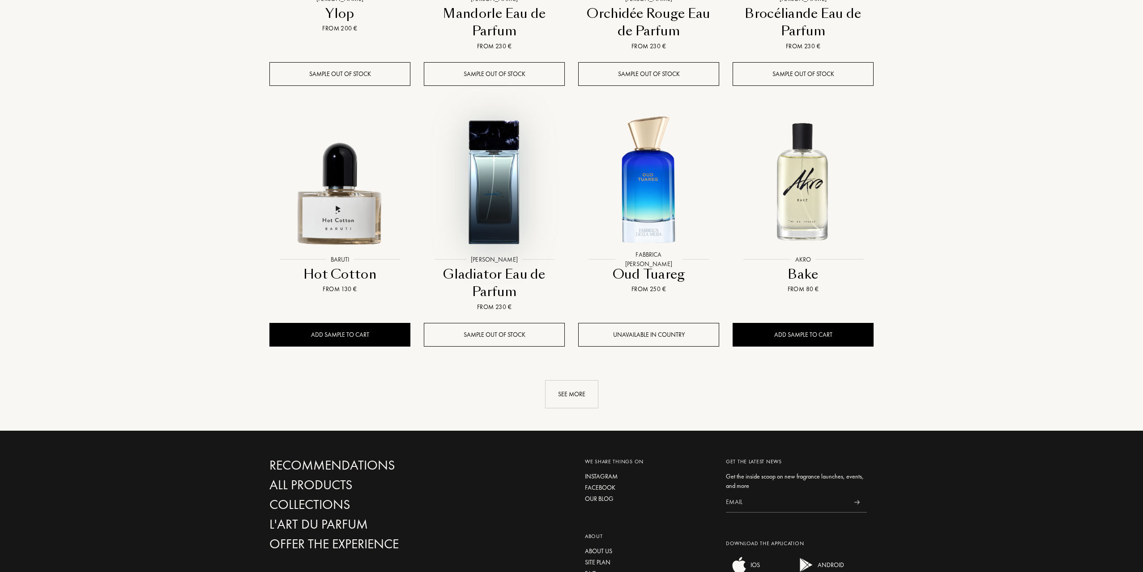
scroll to position [2417, 0]
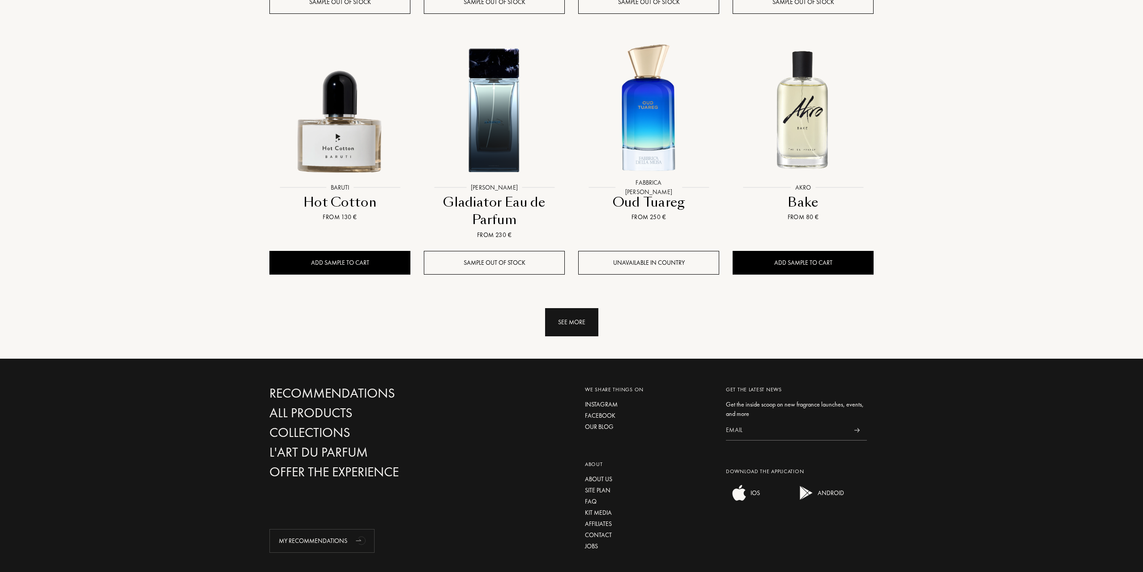
click at [554, 308] on div "See more" at bounding box center [571, 322] width 53 height 28
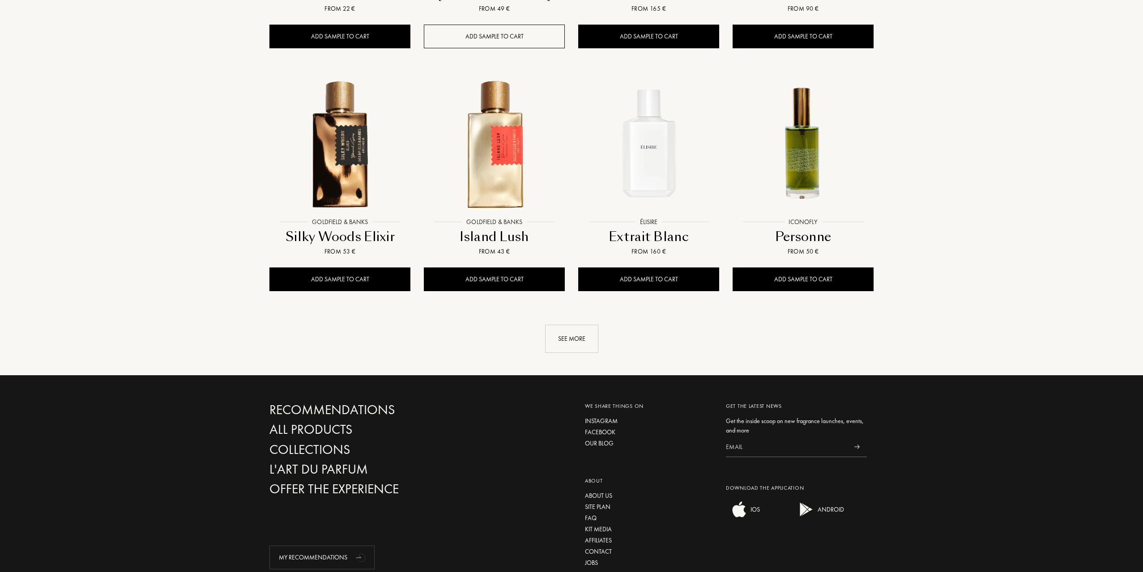
scroll to position [3133, 0]
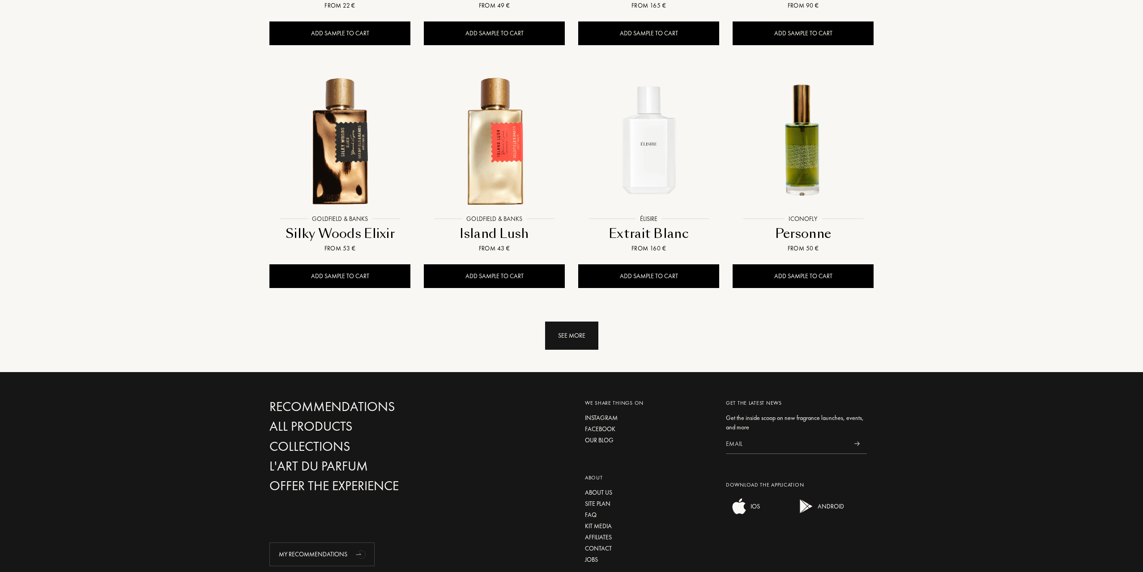
click at [562, 322] on div "See more" at bounding box center [571, 336] width 53 height 28
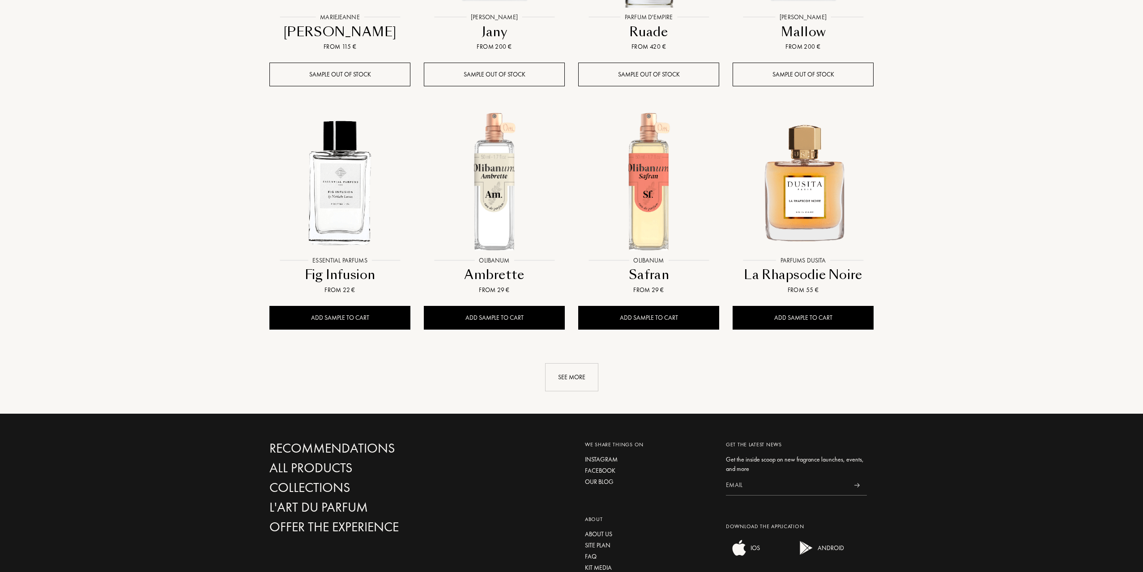
scroll to position [3849, 0]
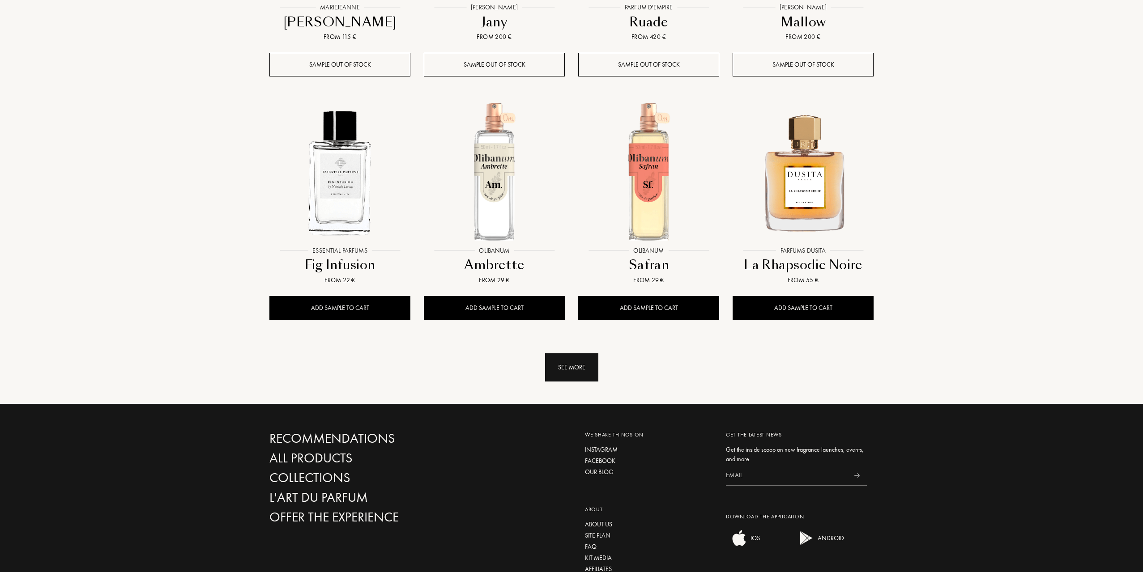
click at [562, 353] on div "See more" at bounding box center [571, 367] width 53 height 28
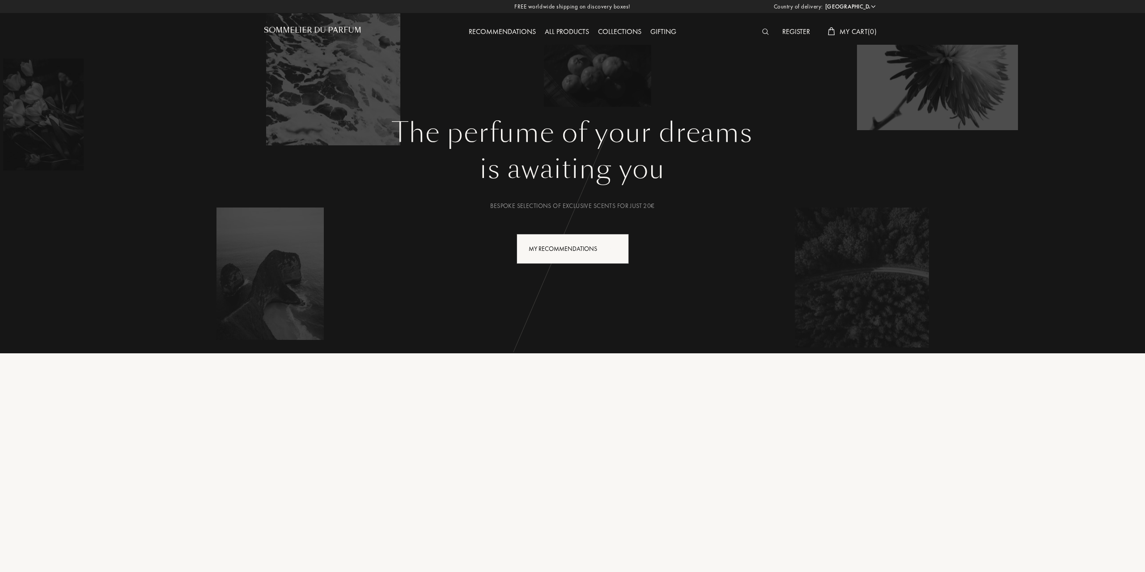
select select "ES"
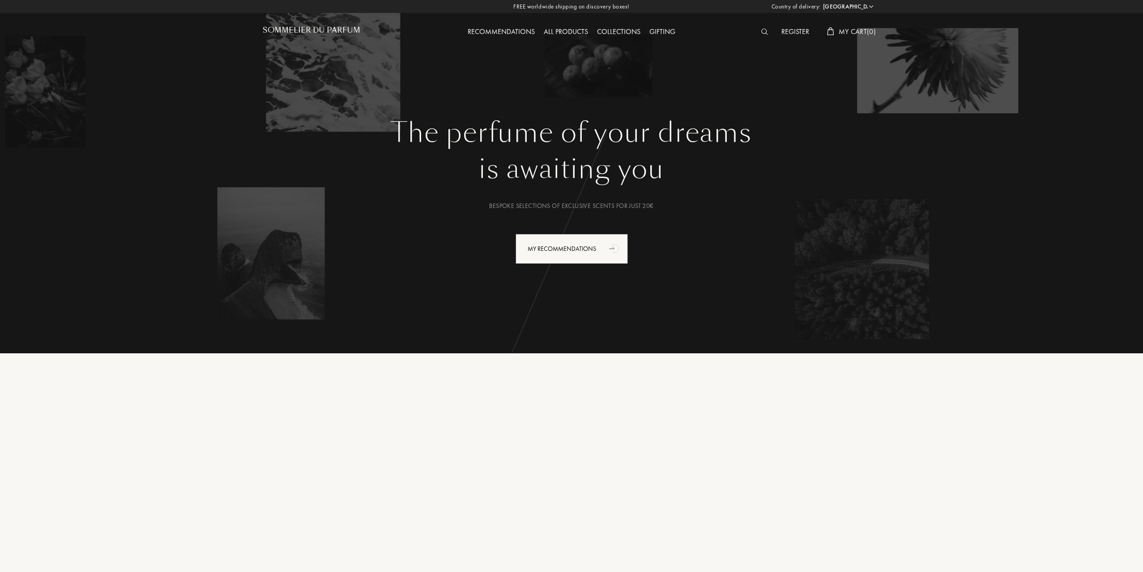
click at [615, 32] on div "Collections" at bounding box center [618, 32] width 52 height 12
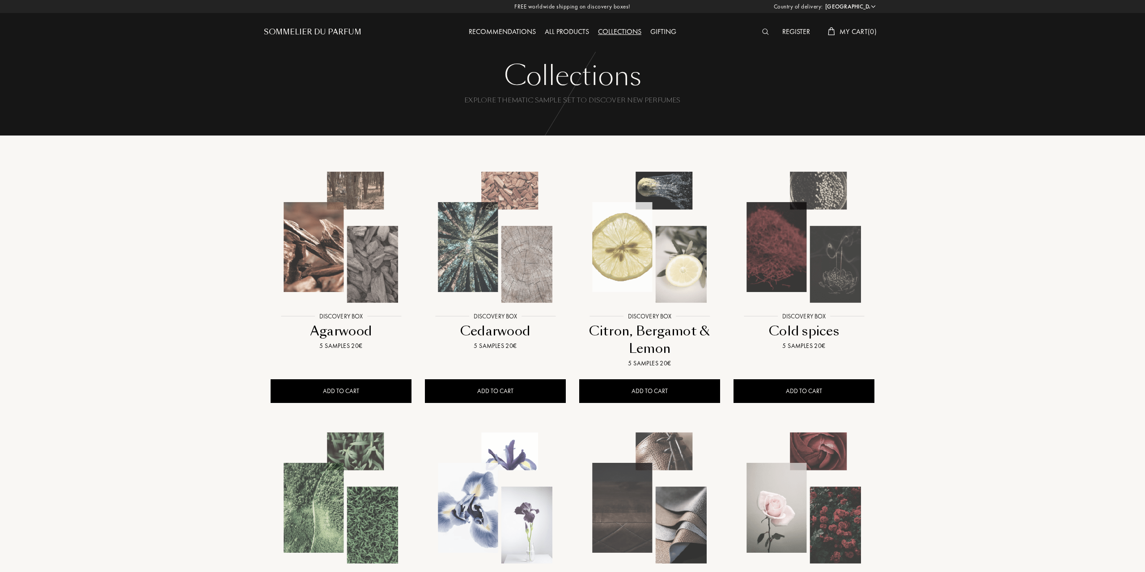
select select "ES"
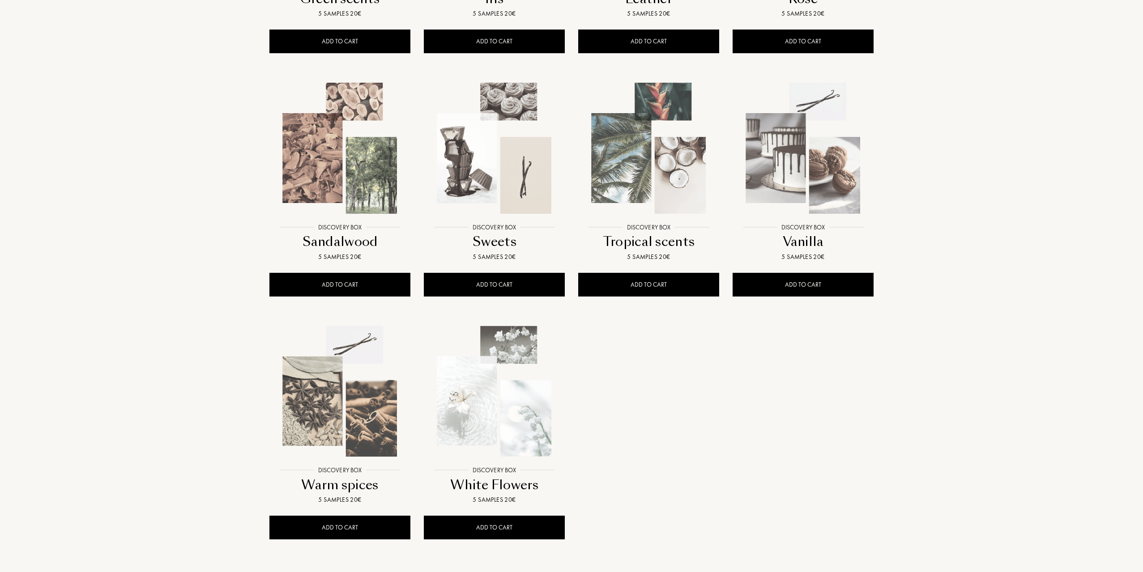
scroll to position [671, 0]
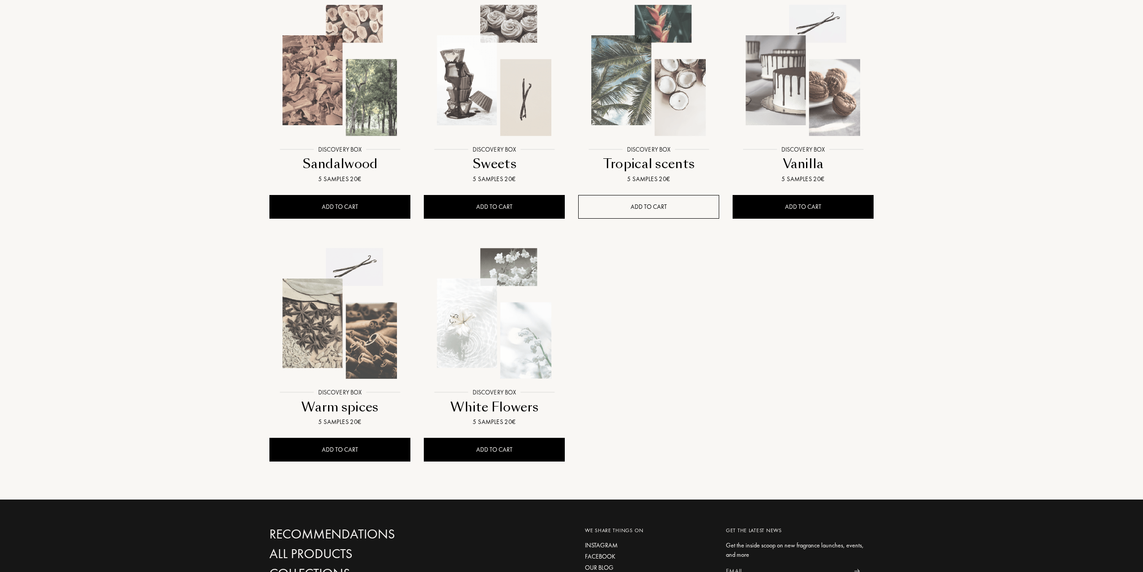
click at [645, 208] on div "ADD TO CART" at bounding box center [648, 207] width 141 height 24
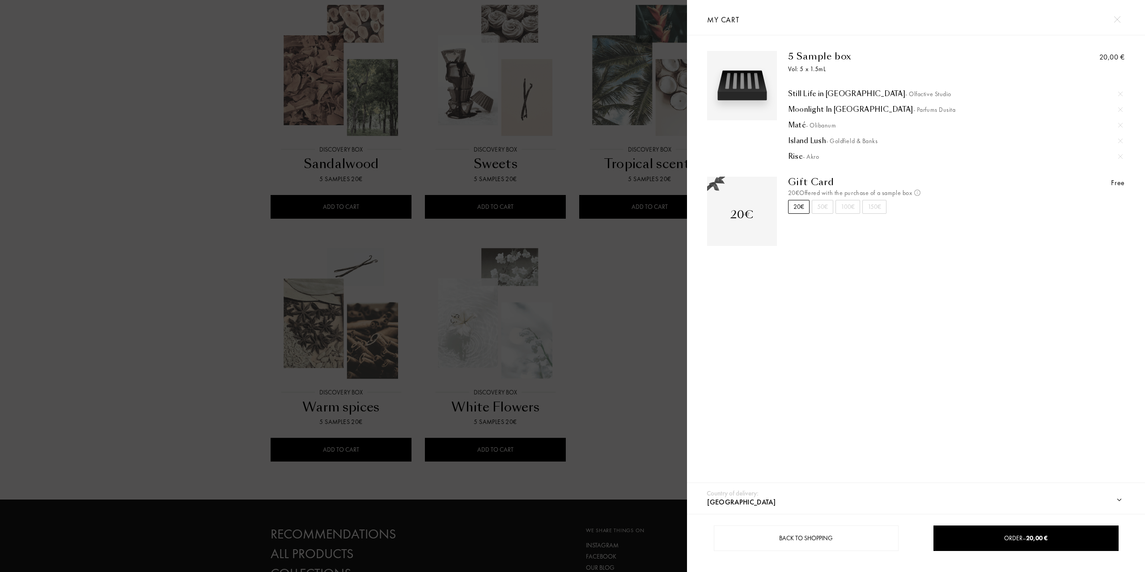
click at [606, 155] on div at bounding box center [343, 286] width 687 height 572
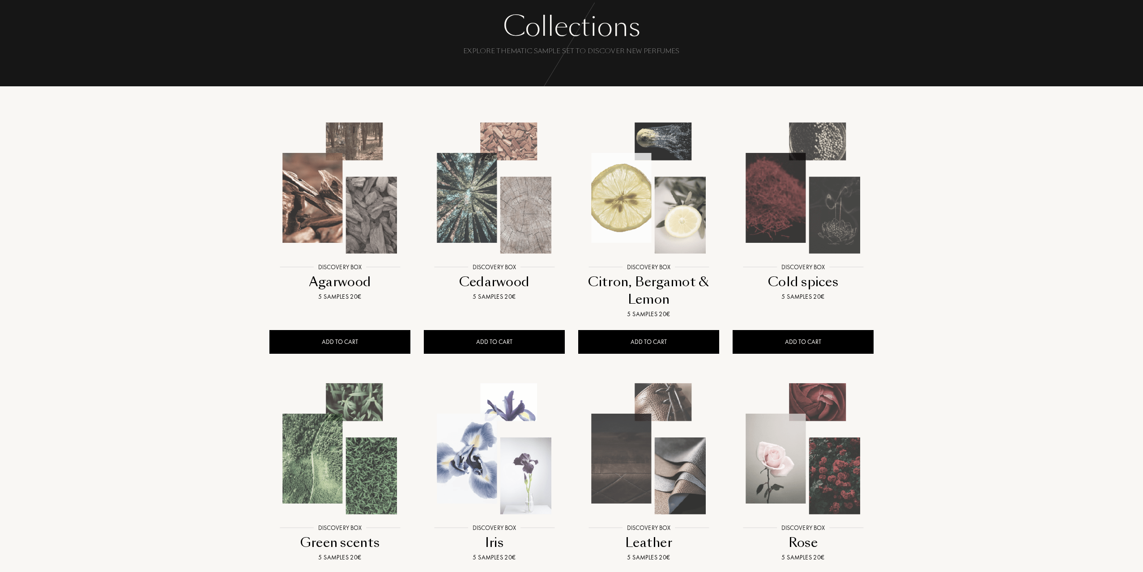
scroll to position [0, 0]
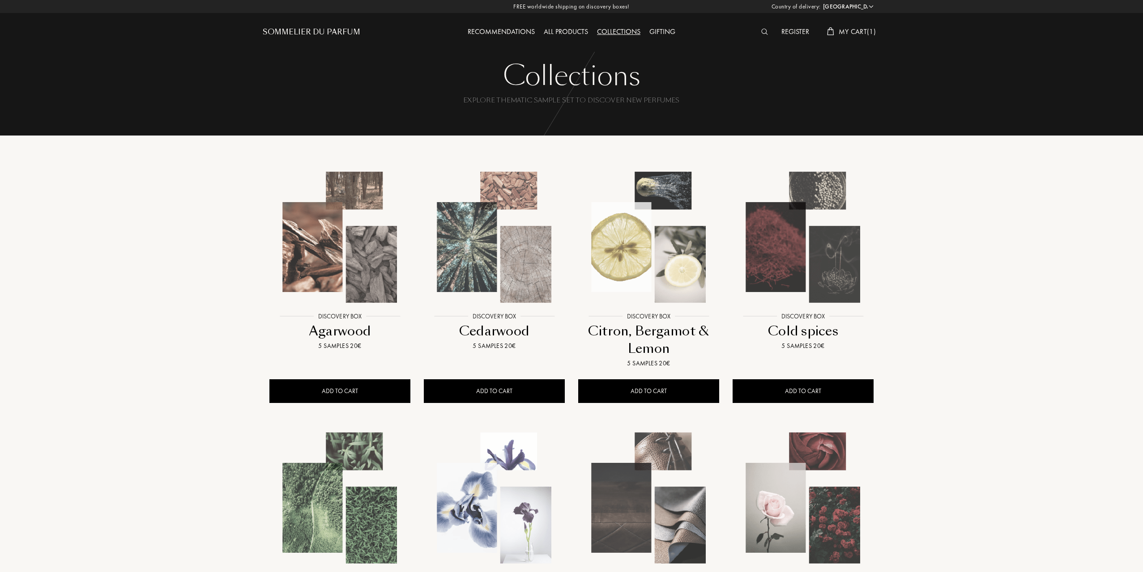
click at [505, 27] on div "Recommendations" at bounding box center [501, 32] width 76 height 12
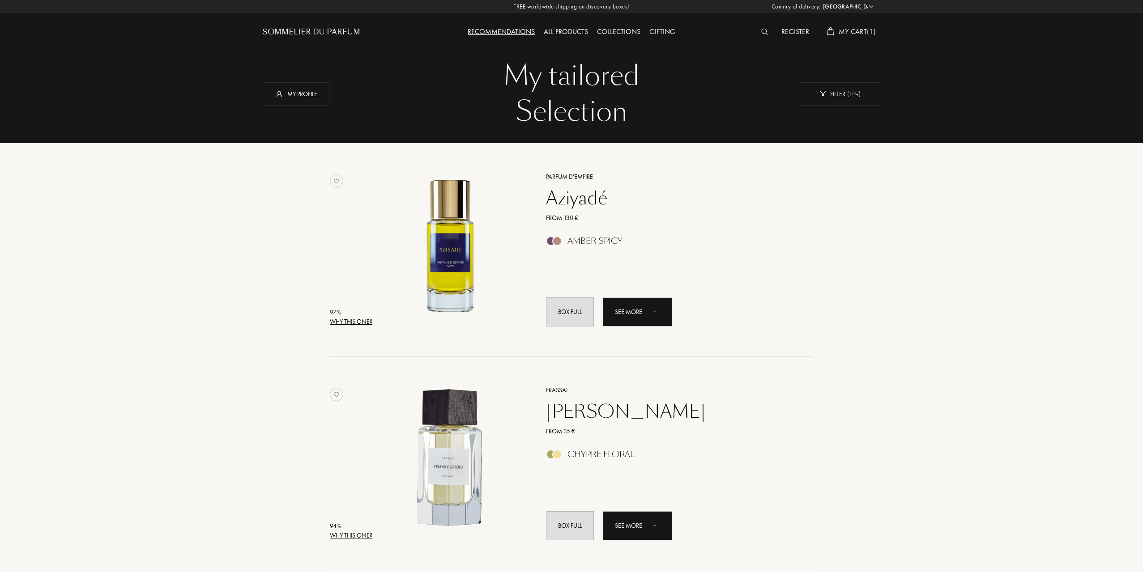
select select "ES"
click at [855, 96] on span "( 149 )" at bounding box center [852, 93] width 15 height 8
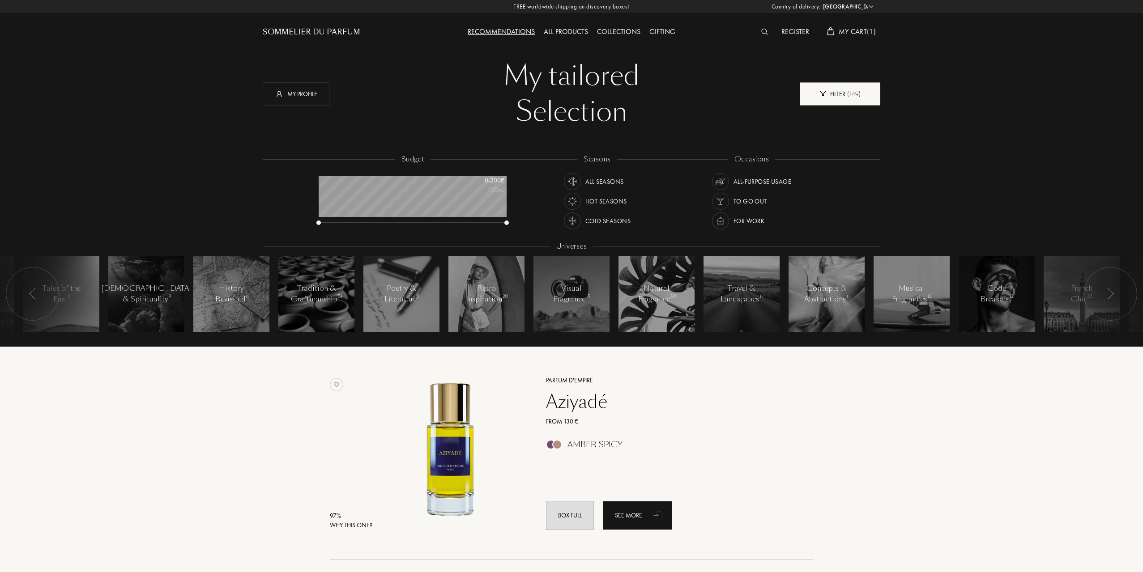
scroll to position [45, 188]
